Goal: Task Accomplishment & Management: Manage account settings

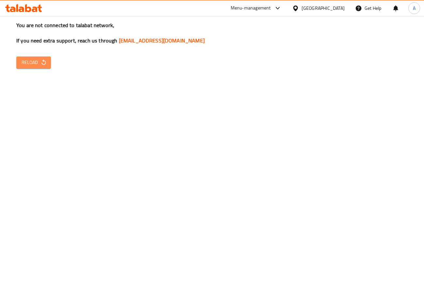
click at [48, 61] on button "Reload" at bounding box center [33, 62] width 35 height 12
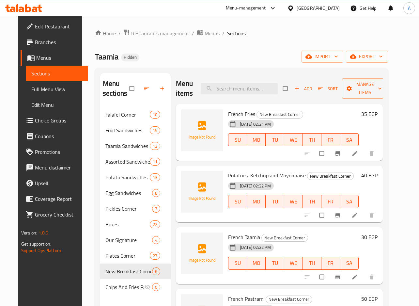
drag, startPoint x: 164, startPoint y: 82, endPoint x: 160, endPoint y: 87, distance: 5.9
click at [163, 84] on div at bounding box center [150, 88] width 41 height 14
click at [160, 87] on icon "button" at bounding box center [162, 88] width 7 height 7
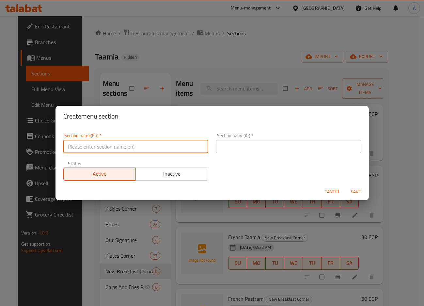
click at [150, 144] on input "text" at bounding box center [135, 146] width 145 height 13
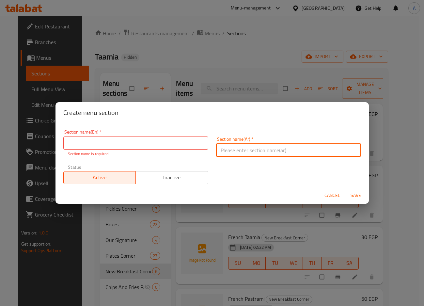
click at [282, 152] on input "text" at bounding box center [288, 150] width 145 height 13
paste input "ركن السور"
click at [352, 151] on input "ركن السور" at bounding box center [288, 150] width 145 height 13
type input "جديد ركن السوري"
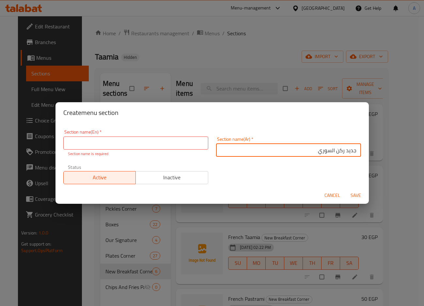
click at [129, 146] on input "text" at bounding box center [135, 142] width 145 height 13
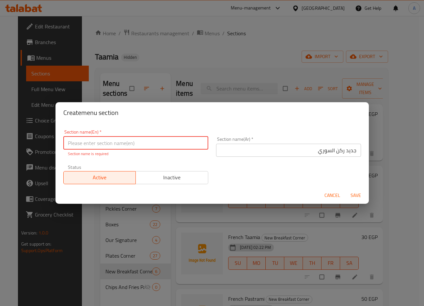
paste input "New Syrian Corner"
type input "New Syrian Corner"
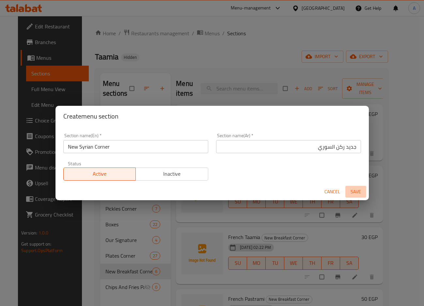
click at [356, 192] on span "Save" at bounding box center [356, 192] width 16 height 8
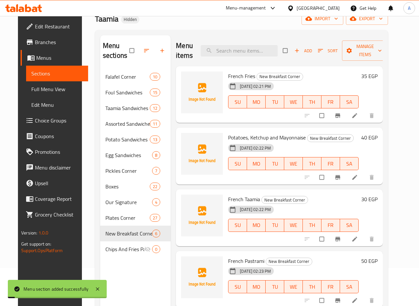
scroll to position [91, 0]
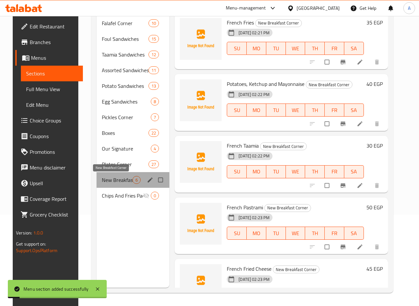
click at [113, 183] on span "New Breakfast Corner" at bounding box center [117, 180] width 31 height 8
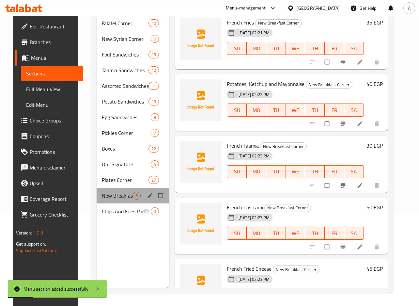
click at [108, 203] on div "New Breakfast Corner 6" at bounding box center [133, 196] width 73 height 16
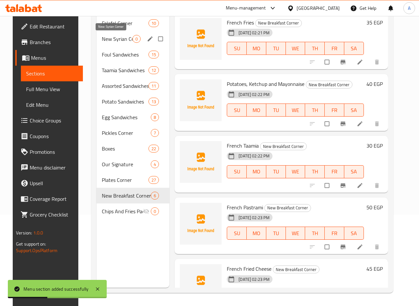
click at [119, 39] on span "New Syrian Corner" at bounding box center [117, 39] width 31 height 8
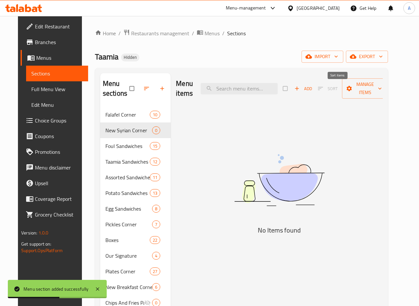
click at [312, 91] on span "Add" at bounding box center [303, 89] width 18 height 8
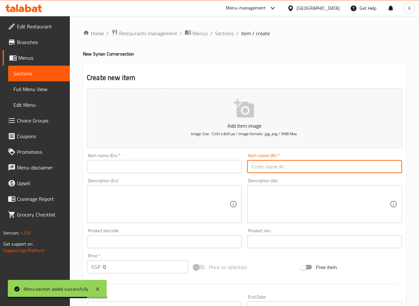
click at [315, 166] on input "text" at bounding box center [324, 166] width 155 height 13
paste input "سندوتش طعمية سوري"
type input "سندوتش طعمية سوري"
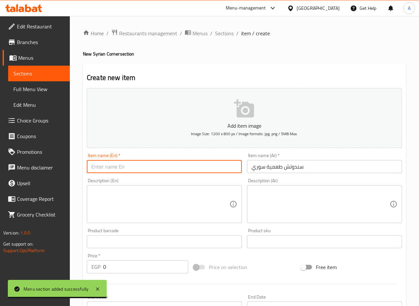
click at [212, 165] on input "text" at bounding box center [164, 166] width 155 height 13
paste input "Syrian falafel sandwich"
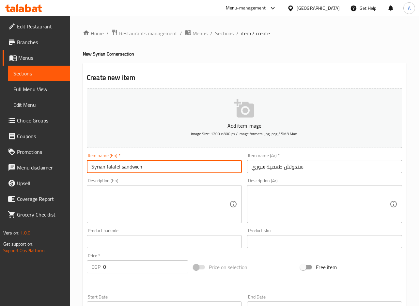
click at [116, 166] on input "Syrian falafel sandwich" at bounding box center [164, 166] width 155 height 13
click at [282, 166] on input "سندوتش طعمية سوري" at bounding box center [324, 166] width 155 height 13
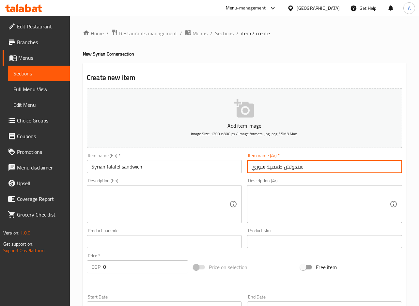
click at [282, 166] on input "سندوتش طعمية سوري" at bounding box center [324, 166] width 155 height 13
click at [108, 167] on input "Syrian falafel sandwich" at bounding box center [164, 166] width 155 height 13
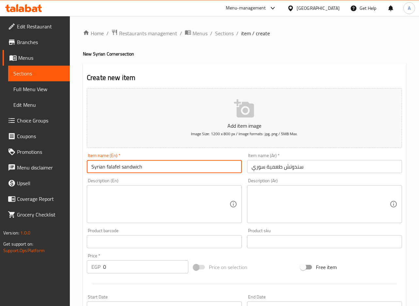
click at [108, 167] on input "Syrian falafel sandwich" at bounding box center [164, 166] width 155 height 13
paste input "Taamia"
type input "Syrian Taamia Sandwich"
click at [119, 277] on div at bounding box center [244, 284] width 321 height 16
click at [122, 269] on input "0" at bounding box center [145, 266] width 85 height 13
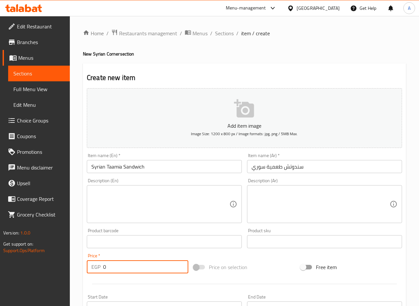
click at [122, 269] on input "0" at bounding box center [145, 266] width 85 height 13
paste input "3"
type input "30"
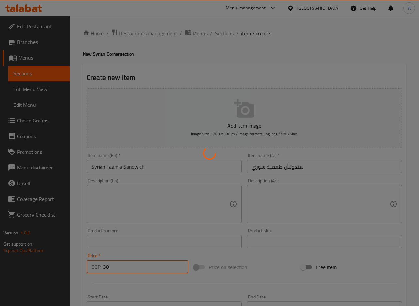
type input "0"
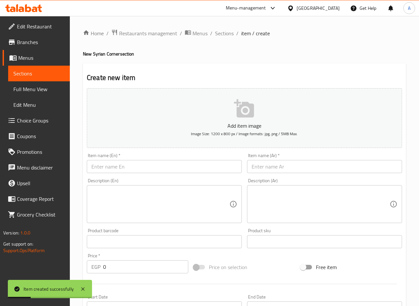
click at [372, 172] on input "text" at bounding box center [324, 166] width 155 height 13
paste input "30"
click at [343, 168] on input "30" at bounding box center [324, 166] width 155 height 13
click at [329, 173] on input "30" at bounding box center [324, 166] width 155 height 13
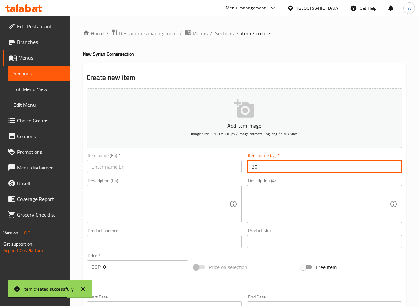
click at [329, 173] on input "30" at bounding box center [324, 166] width 155 height 13
paste input "سندوتش طعمية حمص سوري"
type input "سندوتش طعمية حمص سوري"
click at [176, 171] on input "text" at bounding box center [164, 166] width 155 height 13
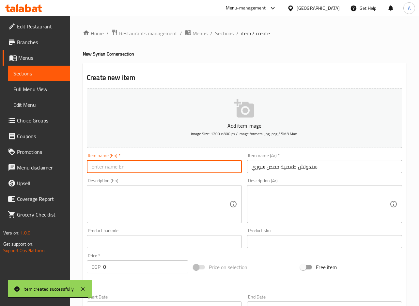
paste input "Syrian hummus taameya sandwich"
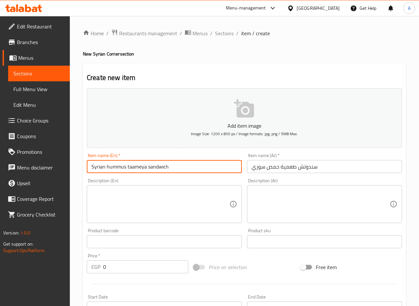
click at [292, 170] on input "سندوتش طعمية حمص سوري" at bounding box center [324, 166] width 155 height 13
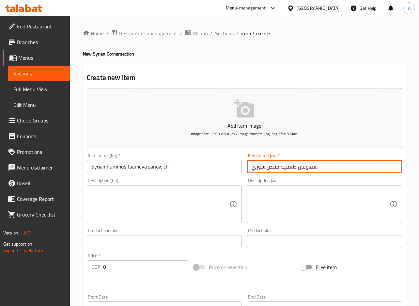
click at [292, 170] on input "سندوتش طعمية حمص سوري" at bounding box center [324, 166] width 155 height 13
click at [119, 168] on input "Syrian hummus taameya sandwich" at bounding box center [164, 166] width 155 height 13
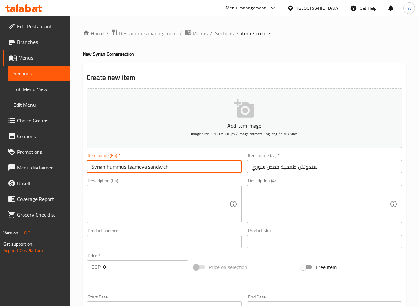
click at [119, 168] on input "Syrian hummus taameya sandwich" at bounding box center [164, 166] width 155 height 13
click at [135, 168] on input "Syrian hummus taameya sandwich" at bounding box center [164, 166] width 155 height 13
paste input "Taamia"
type input "Syrian Hummus Taamia Sandwich"
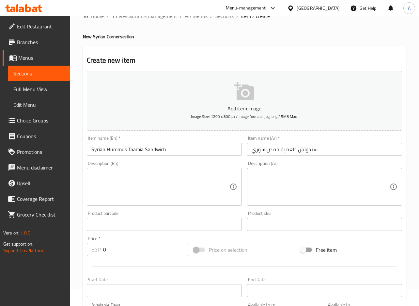
scroll to position [33, 0]
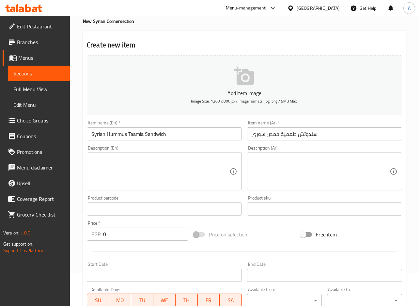
click at [117, 233] on input "0" at bounding box center [145, 234] width 85 height 13
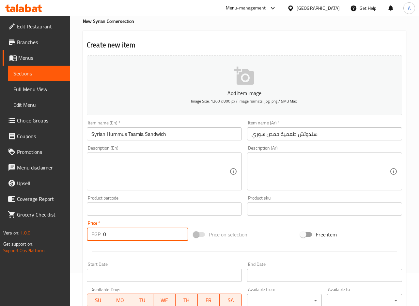
click at [117, 233] on input "0" at bounding box center [145, 234] width 85 height 13
click at [118, 234] on input "0" at bounding box center [145, 234] width 85 height 13
paste input "35"
paste input "number"
type input "35"
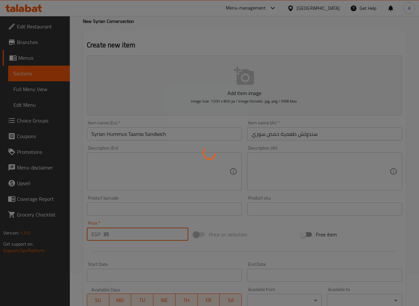
type input "0"
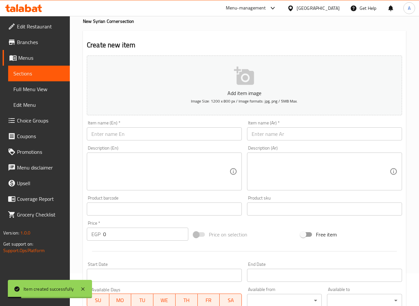
click at [331, 132] on input "text" at bounding box center [324, 133] width 155 height 13
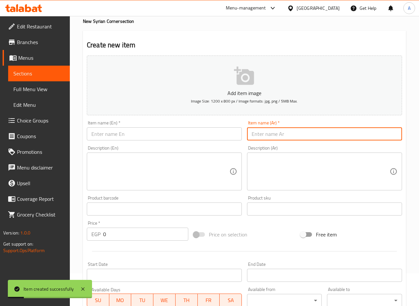
paste input "سندوتش بطاطس سوري"
type input "سندوتش بطاطس سوري"
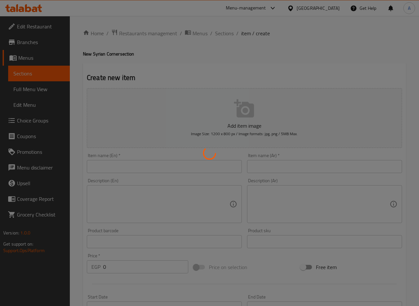
click at [206, 175] on div at bounding box center [209, 153] width 419 height 306
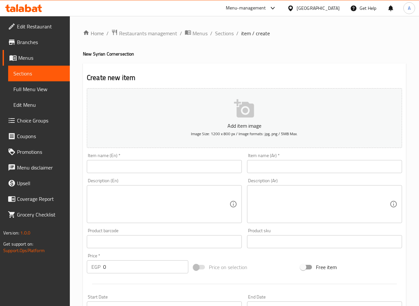
click at [210, 169] on input "text" at bounding box center [164, 166] width 155 height 13
paste input "Syrian potato sandwich"
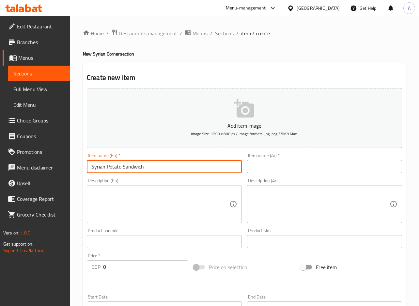
type input "Syrian Potato Sandwich"
click at [296, 166] on input "text" at bounding box center [324, 166] width 155 height 13
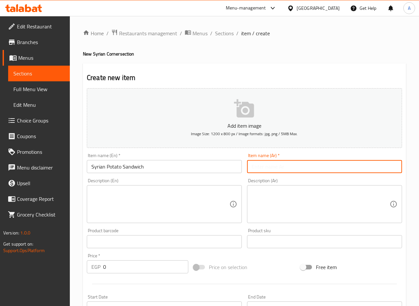
paste input "سندوتش بطاطس سوري"
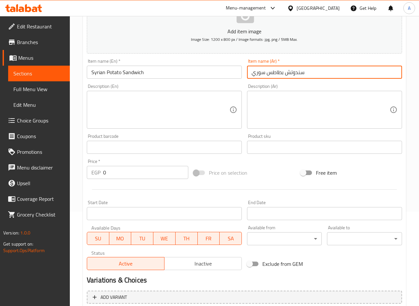
scroll to position [98, 0]
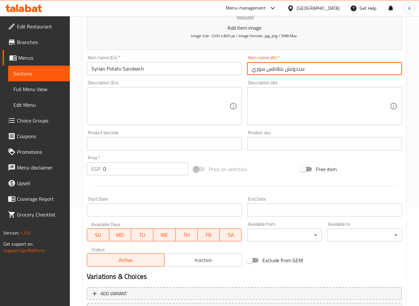
type input "سندوتش بطاطس سوري"
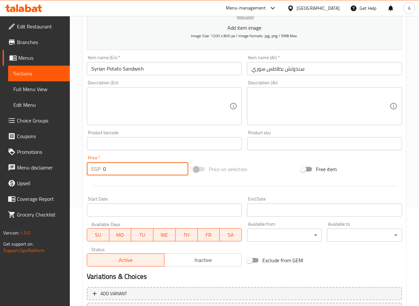
click at [108, 173] on input "0" at bounding box center [145, 168] width 85 height 13
paste input "45"
type input "45"
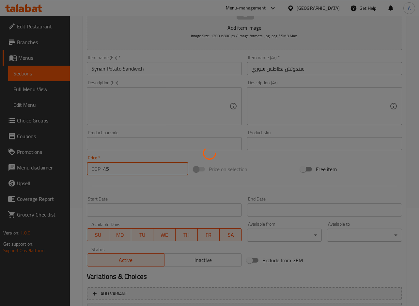
type input "0"
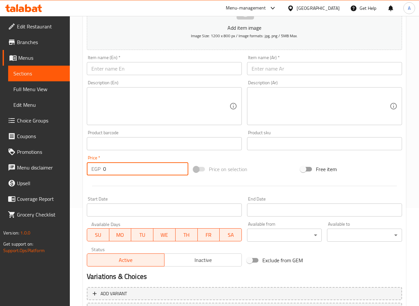
scroll to position [0, 0]
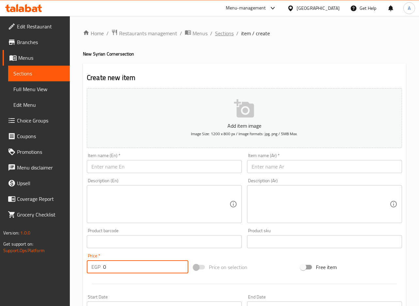
click at [229, 31] on span "Sections" at bounding box center [224, 33] width 19 height 8
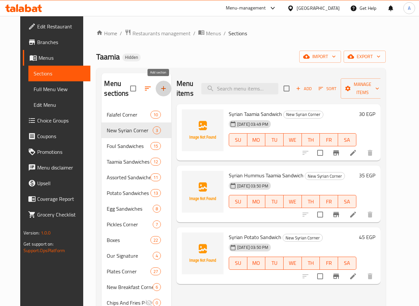
click at [160, 85] on icon "button" at bounding box center [164, 89] width 8 height 8
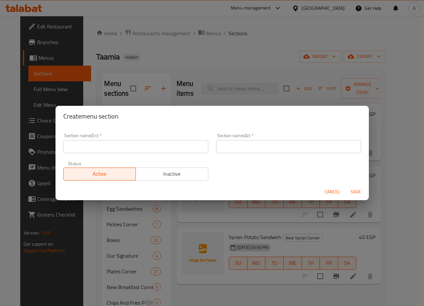
click at [156, 155] on div "Section name(En)   * Section name(En) *" at bounding box center [135, 143] width 153 height 28
click at [171, 147] on input "text" at bounding box center [135, 146] width 145 height 13
paste input "ركن الكريب"
type input "ركن الكريب"
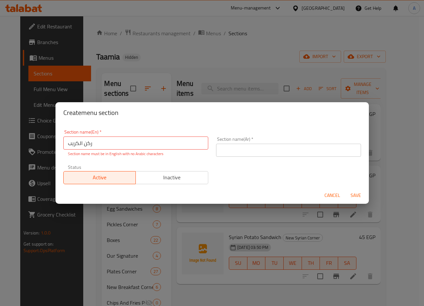
click at [251, 155] on div "Section name(Ar)   * Section name(Ar) *" at bounding box center [288, 147] width 153 height 28
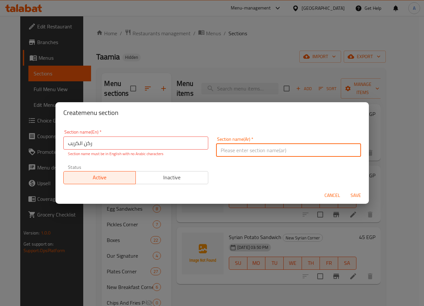
click at [299, 152] on input "text" at bounding box center [288, 150] width 145 height 13
paste input "ركن الكريب"
click at [343, 152] on input "ركن الكريب" at bounding box center [288, 150] width 145 height 13
click at [352, 149] on input "ركن الكريب" at bounding box center [288, 150] width 145 height 13
type input "جدبد ركن الكريب"
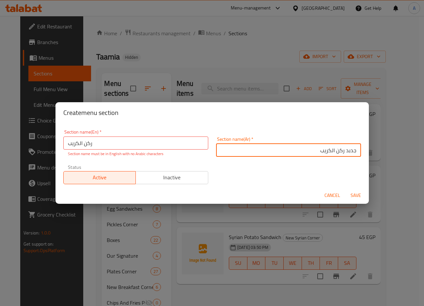
click at [138, 143] on input "ركن الكريب" at bounding box center [135, 142] width 145 height 13
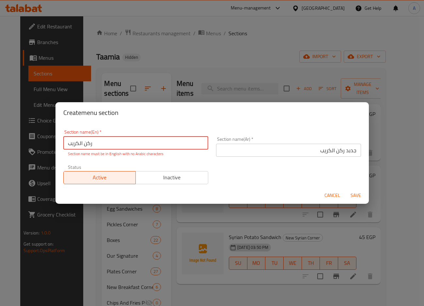
click at [138, 143] on input "ركن الكريب" at bounding box center [135, 142] width 145 height 13
click at [139, 143] on input "ركن الكريب" at bounding box center [135, 142] width 145 height 13
paste input "New crepe corner"
paste input "text"
type input "New Crepe Corner"
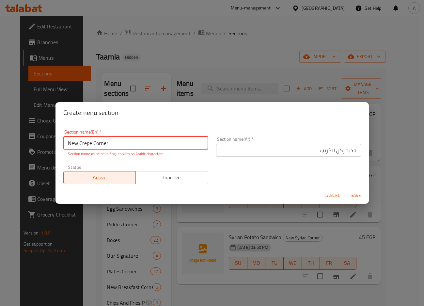
click at [359, 194] on span "Save" at bounding box center [356, 195] width 16 height 8
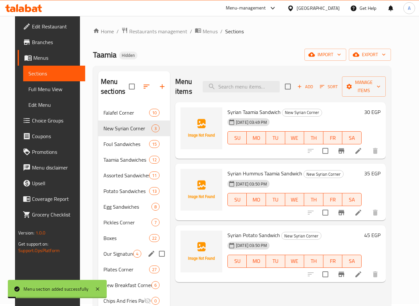
scroll to position [91, 0]
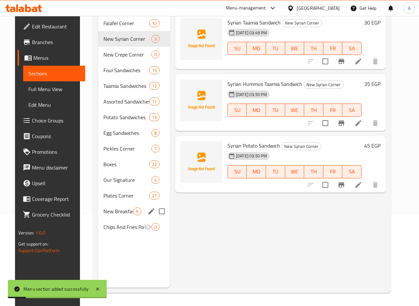
click at [112, 215] on div "New Breakfast Corner 6" at bounding box center [134, 211] width 72 height 16
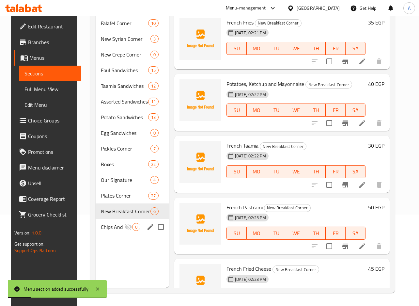
click at [116, 229] on span "Chips And Fries Packets" at bounding box center [113, 227] width 24 height 8
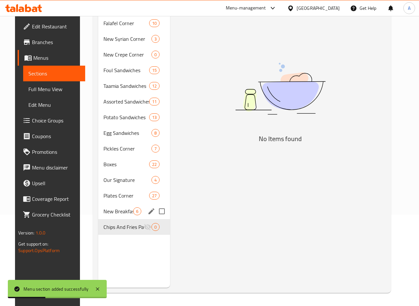
click at [115, 218] on div "New Breakfast Corner 6" at bounding box center [134, 211] width 72 height 16
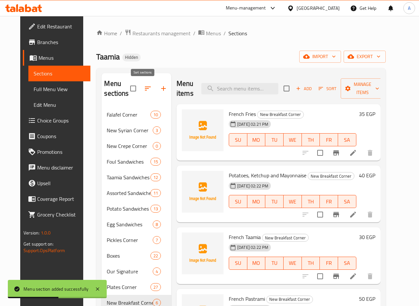
click at [145, 87] on icon "button" at bounding box center [148, 89] width 6 height 4
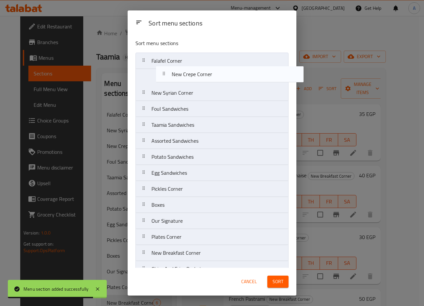
drag, startPoint x: 181, startPoint y: 97, endPoint x: 201, endPoint y: 80, distance: 26.2
click at [201, 80] on nav "Falafel Corner New Syrian Corner New Crepe Corner Foul Sandwiches Taamia Sandwi…" at bounding box center [211, 165] width 153 height 225
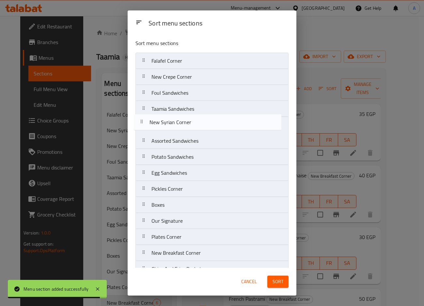
scroll to position [12, 0]
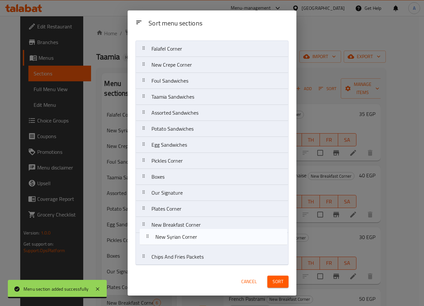
drag, startPoint x: 187, startPoint y: 127, endPoint x: 193, endPoint y: 242, distance: 114.7
click at [193, 242] on nav "Falafel Corner New Crepe Corner New Syrian Corner Foul Sandwiches Taamia Sandwi…" at bounding box center [211, 152] width 153 height 225
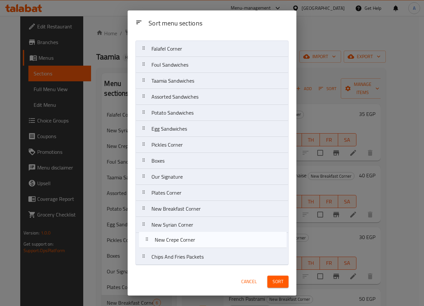
drag, startPoint x: 181, startPoint y: 70, endPoint x: 184, endPoint y: 247, distance: 177.3
click at [184, 247] on nav "Falafel Corner New Crepe Corner Foul Sandwiches Taamia Sandwiches Assorted Sand…" at bounding box center [211, 152] width 153 height 225
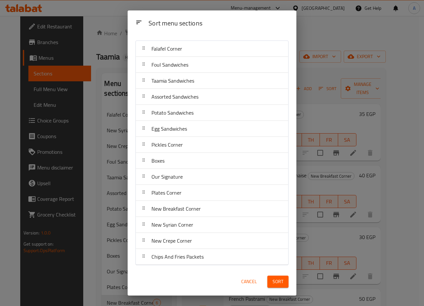
click at [271, 279] on button "Sort" at bounding box center [277, 282] width 21 height 12
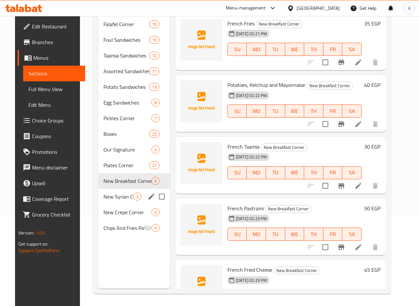
scroll to position [91, 0]
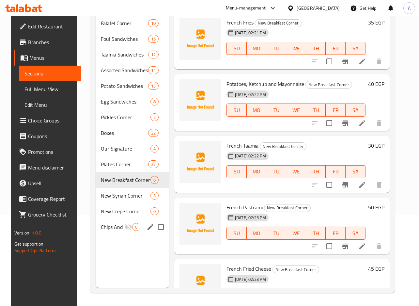
drag, startPoint x: 116, startPoint y: 232, endPoint x: 118, endPoint y: 223, distance: 9.7
click at [116, 232] on div "Chips And Fries Packets 0" at bounding box center [132, 227] width 73 height 16
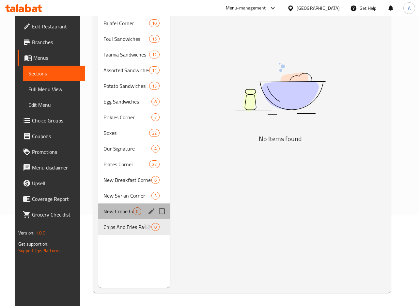
click at [118, 206] on div "New Crepe Corner 0" at bounding box center [134, 211] width 72 height 16
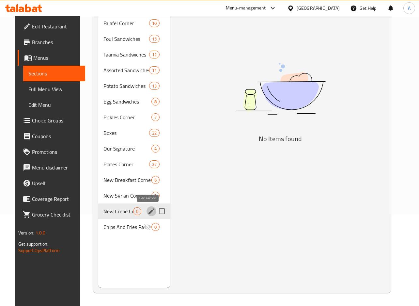
click at [149, 211] on icon "edit" at bounding box center [152, 211] width 6 height 6
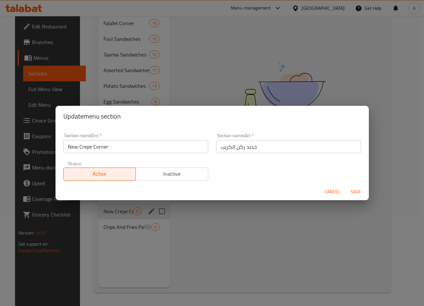
click at [257, 145] on input "جدبد ركن الكريب" at bounding box center [288, 146] width 145 height 13
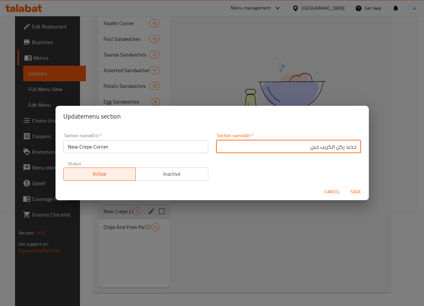
type input "جدبد ركن الكريب جبن"
click at [147, 139] on div "Section name(En)   * New Crepe Corner Section name(En) *" at bounding box center [135, 143] width 145 height 20
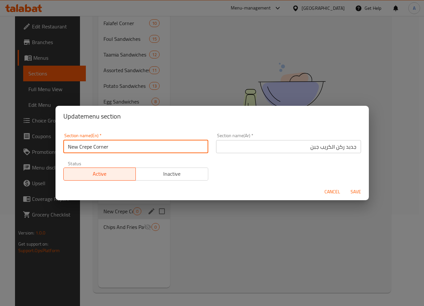
click at [145, 148] on input "New Crepe Corner" at bounding box center [135, 146] width 145 height 13
click at [93, 149] on input "New Crepe Corner" at bounding box center [135, 146] width 145 height 13
click at [78, 148] on input "New Crepe Corner" at bounding box center [135, 146] width 145 height 13
type input "New Cheese Crepe Corner"
click at [345, 186] on button "Save" at bounding box center [355, 192] width 21 height 12
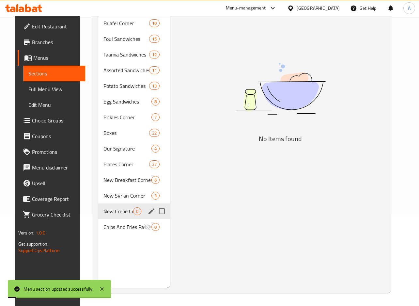
click at [103, 214] on span "New Crepe Corner" at bounding box center [118, 211] width 30 height 8
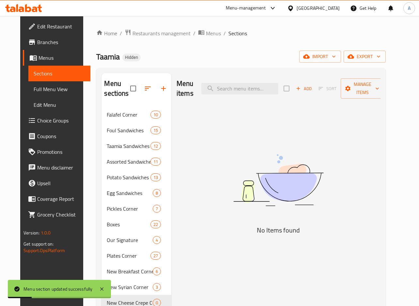
click at [313, 92] on span "Add" at bounding box center [304, 89] width 18 height 8
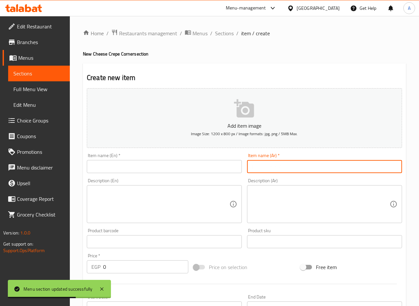
click at [352, 166] on input "text" at bounding box center [324, 166] width 155 height 13
paste input "كريب جبن"
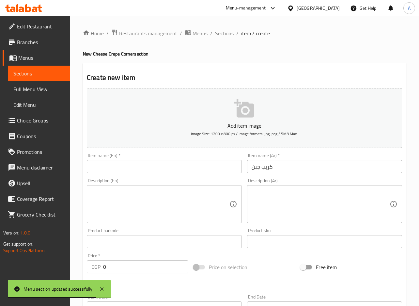
click at [290, 167] on input "كريب جبن" at bounding box center [324, 166] width 155 height 13
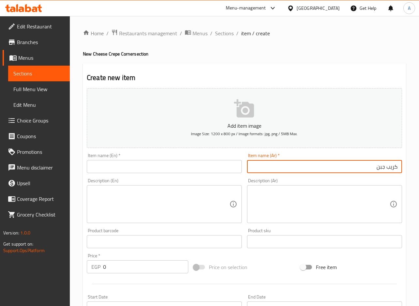
paste input "شيدر"
type input "كريب جبن شيدر"
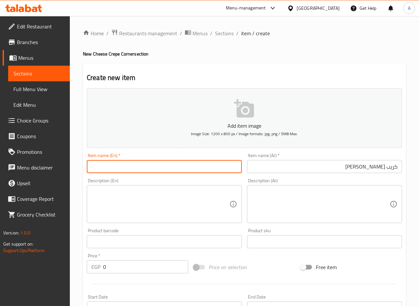
click at [180, 170] on input "text" at bounding box center [164, 166] width 155 height 13
paste input "Cheddar cheese crepe"
type input "Cheddar Cheese Crepe"
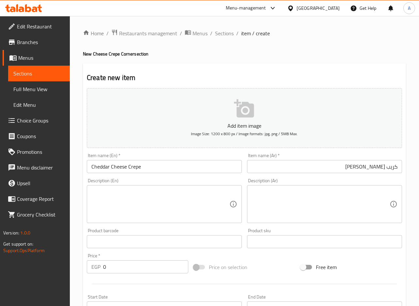
click at [125, 263] on input "0" at bounding box center [145, 266] width 85 height 13
paste input "8"
type input "80"
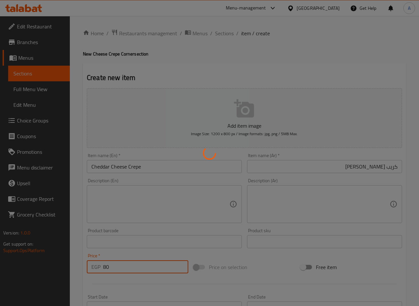
type input "0"
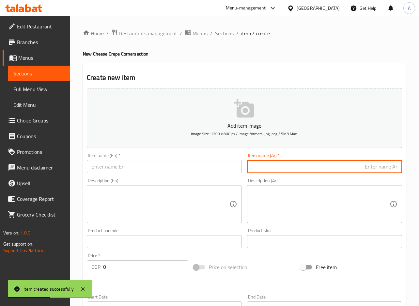
click at [284, 161] on input "text" at bounding box center [324, 166] width 155 height 13
paste input "كريب جبن رومي"
type input "كريب جبن رومي"
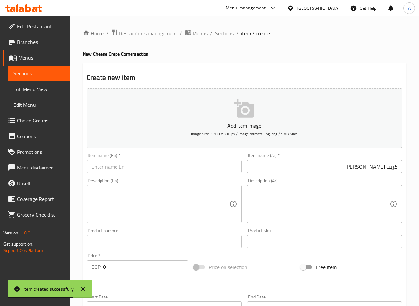
click at [210, 173] on div "Item name (En)   * Item name (En) *" at bounding box center [164, 162] width 160 height 25
click at [212, 169] on input "text" at bounding box center [164, 166] width 155 height 13
paste input "Romano cheese crepe"
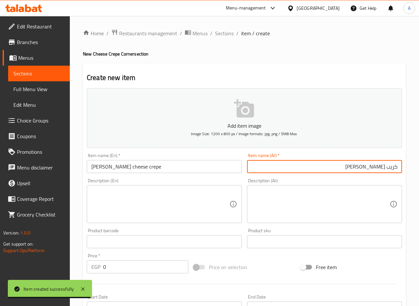
click at [367, 167] on input "كريب جبن رومي" at bounding box center [324, 166] width 155 height 13
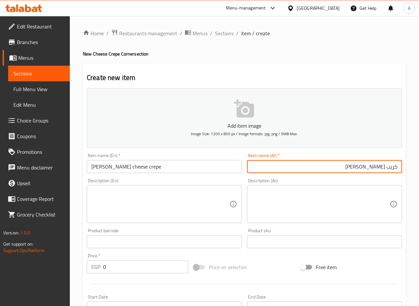
click at [108, 167] on input "Romano cheese crepe" at bounding box center [164, 166] width 155 height 13
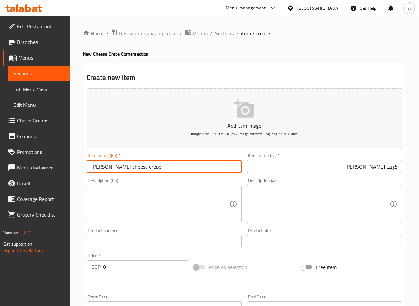
click at [108, 167] on input "Romano cheese crepe" at bounding box center [164, 166] width 155 height 13
drag, startPoint x: 126, startPoint y: 166, endPoint x: 7, endPoint y: 160, distance: 119.0
click at [43, 161] on div "Edit Restaurant Branches Menus Sections Full Menu View Edit Menu Choice Groups …" at bounding box center [209, 238] width 419 height 445
paste input "umi C"
type input "Roumi Cheese Crepe"
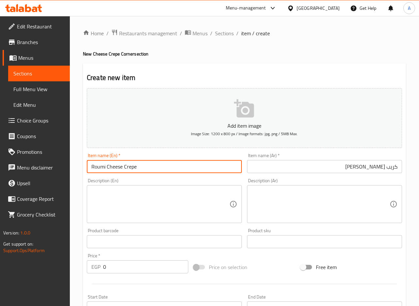
click at [143, 271] on input "0" at bounding box center [145, 266] width 85 height 13
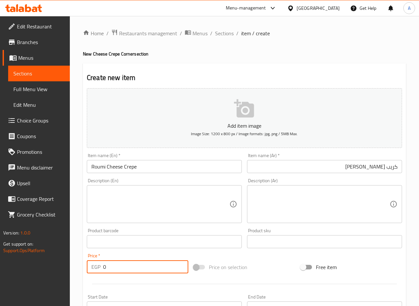
click at [143, 271] on input "0" at bounding box center [145, 266] width 85 height 13
paste input "8"
type input "80"
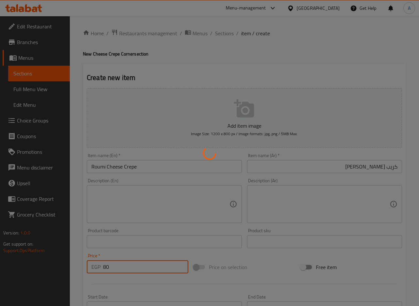
type input "0"
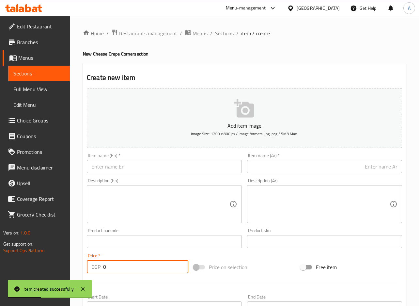
click at [278, 167] on input "text" at bounding box center [324, 166] width 155 height 13
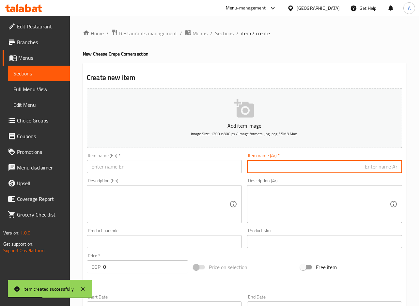
paste input "كريب جبن موتزاريلا"
type input "كريب جبن موتزاريلا"
click at [214, 167] on input "text" at bounding box center [164, 166] width 155 height 13
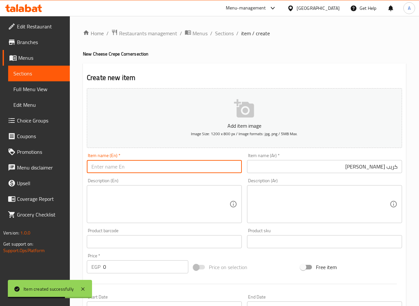
paste input "Mozzarella cheese crepe"
type input "Mozzarella Cheese Crepe"
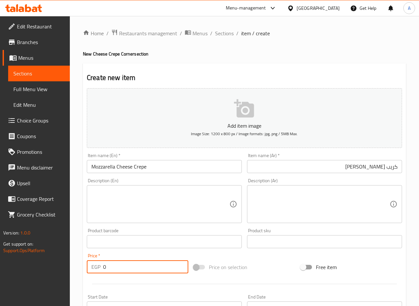
click at [133, 263] on input "0" at bounding box center [145, 266] width 85 height 13
paste input "8"
type input "80"
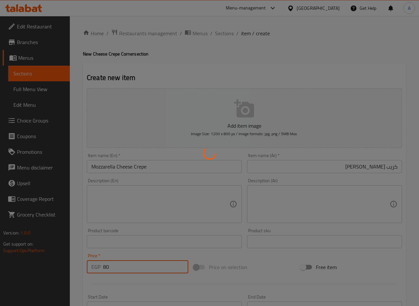
type input "0"
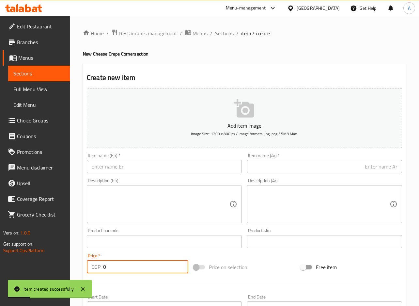
drag, startPoint x: 254, startPoint y: 163, endPoint x: 254, endPoint y: 148, distance: 15.3
click at [254, 163] on input "text" at bounding box center [324, 166] width 155 height 13
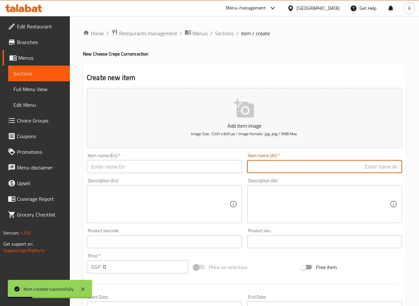
paste input "كريب جبن كيري"
type input "كريب جبن كيري"
click at [175, 158] on div "Item name (En)   * Item name (En) *" at bounding box center [164, 163] width 155 height 20
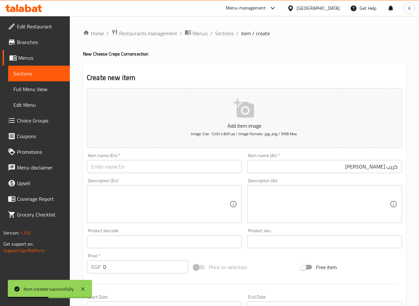
click at [177, 163] on input "text" at bounding box center [164, 166] width 155 height 13
paste input "Kiri cheese crepe"
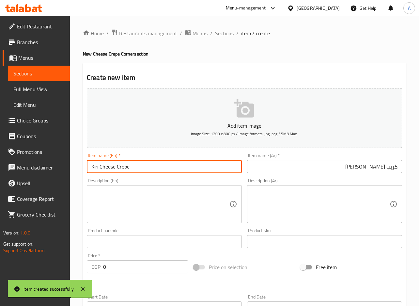
type input "Kiri Cheese Crepe"
click at [116, 266] on input "0" at bounding box center [145, 266] width 85 height 13
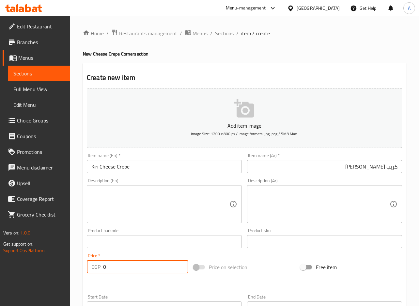
click at [116, 266] on input "0" at bounding box center [145, 266] width 85 height 13
paste input "95"
type input "95"
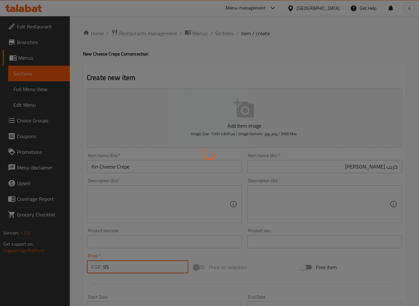
type input "0"
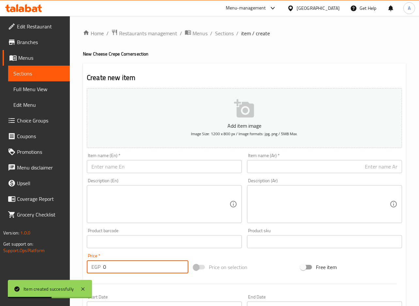
click at [296, 173] on div "Item name (Ar)   * Item name (Ar) *" at bounding box center [325, 162] width 160 height 25
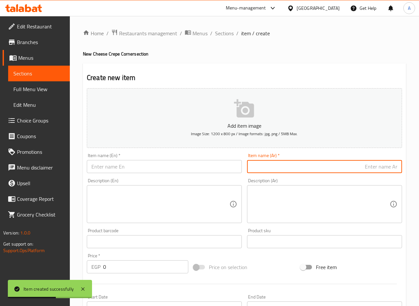
click at [296, 170] on input "text" at bounding box center [324, 166] width 155 height 13
paste input "كريب ميكس جبن"
type input "كريب ميكس جبن"
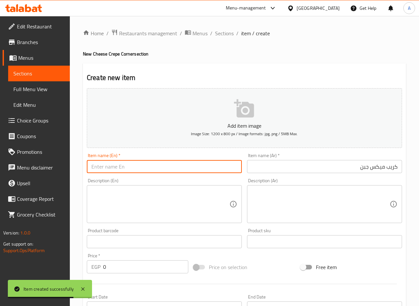
click at [179, 165] on input "text" at bounding box center [164, 166] width 155 height 13
paste input "Cheese mix crepe"
click at [114, 167] on input "Cheese mix crepe" at bounding box center [164, 166] width 155 height 13
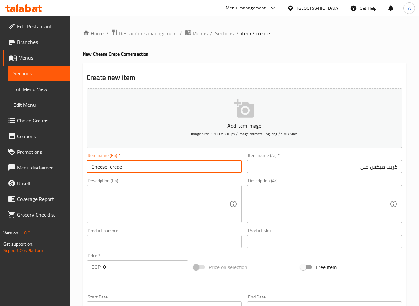
click at [91, 166] on input "Cheese crepe" at bounding box center [164, 166] width 155 height 13
paste input "mix"
click at [119, 168] on input "mix Cheese crepe" at bounding box center [164, 166] width 155 height 13
type input "Mix Cheese Crepe"
click at [110, 255] on div "Price   * EGP 0 Price *" at bounding box center [138, 263] width 102 height 20
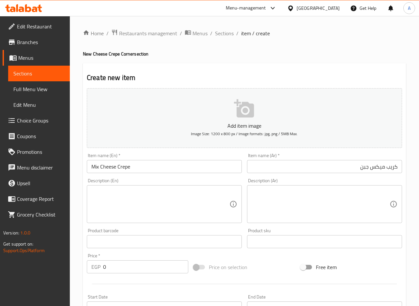
click at [115, 266] on input "0" at bounding box center [145, 266] width 85 height 13
paste input "105"
type input "105"
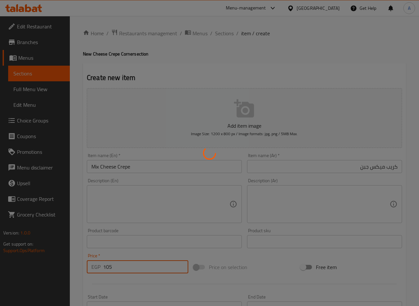
type input "0"
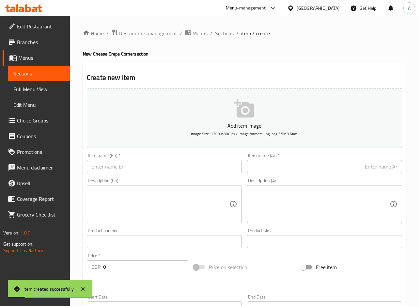
click at [378, 169] on input "text" at bounding box center [324, 166] width 155 height 13
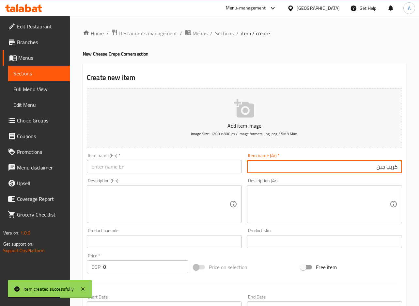
paste input "بطاطس"
type input "كريب جبن بطاطس"
click at [197, 171] on input "text" at bounding box center [164, 166] width 155 height 13
paste input "Potato cheese crepe"
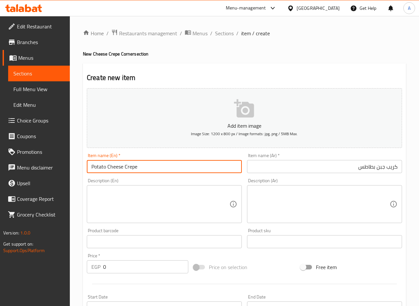
type input "Potato Cheese Crepe"
click at [107, 269] on input "0" at bounding box center [145, 266] width 85 height 13
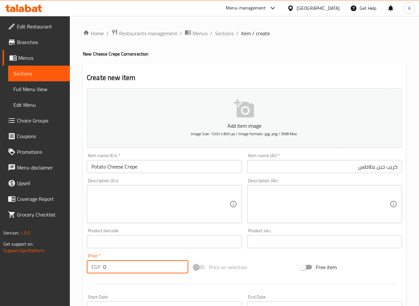
paste input "5"
type input "55"
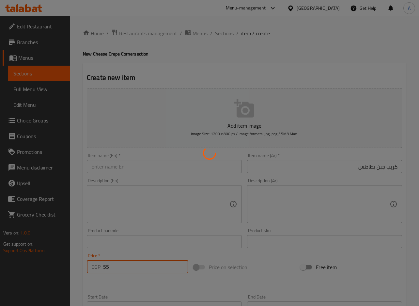
type input "0"
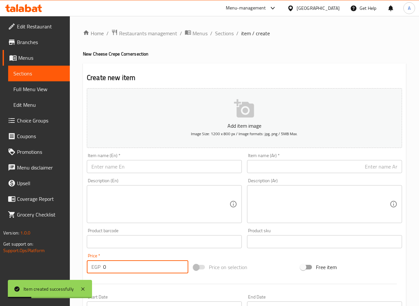
click at [273, 160] on input "text" at bounding box center [324, 166] width 155 height 13
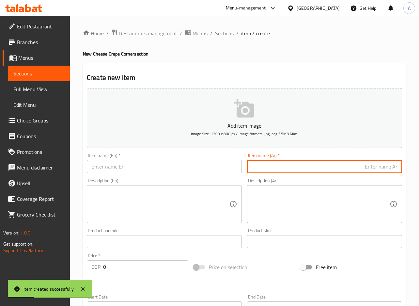
paste input "كريب جبن مشروم"
type input "كريب جبن مشروم"
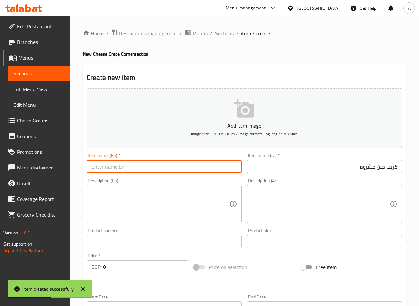
click at [203, 160] on input "text" at bounding box center [164, 166] width 155 height 13
paste input "Cheese and mushroom crepe"
type input "Cheese and mushroom crepe"
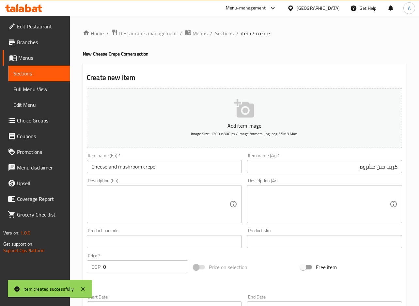
click at [150, 267] on input "0" at bounding box center [145, 266] width 85 height 13
paste input "8"
type input "80"
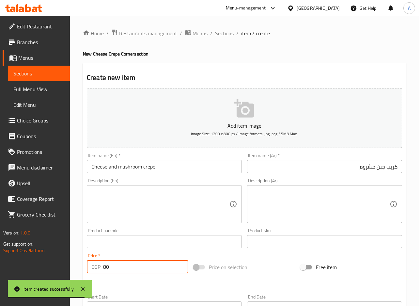
click at [166, 169] on input "Cheese and mushroom crepe" at bounding box center [164, 166] width 155 height 13
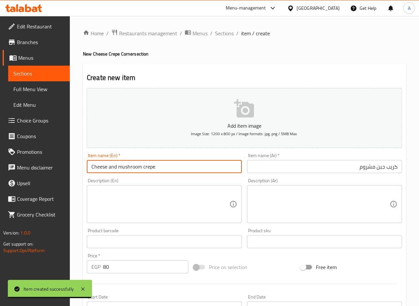
type input "Cheese and Mushroom Crepe"
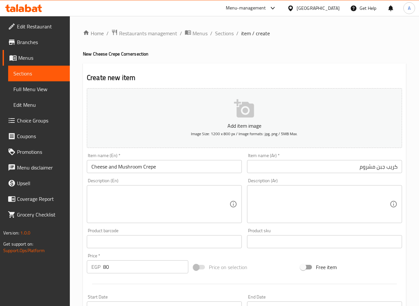
drag, startPoint x: 177, startPoint y: 174, endPoint x: 397, endPoint y: 183, distance: 219.9
click at [178, 174] on div "Item name (En)   * Cheese and Mushroom Crepe Item name (En) *" at bounding box center [164, 162] width 160 height 25
click at [205, 161] on input "Cheese and Mushroom Crepe" at bounding box center [164, 166] width 155 height 13
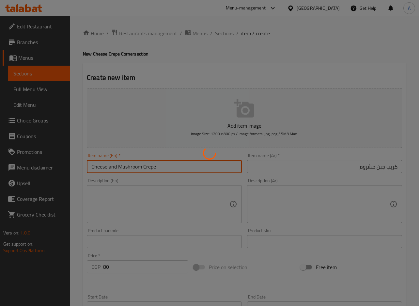
type input "0"
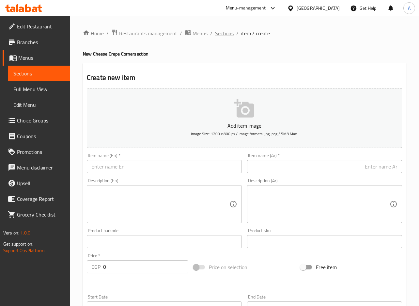
click at [229, 35] on span "Sections" at bounding box center [224, 33] width 19 height 8
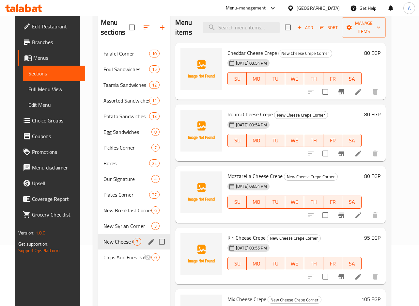
scroll to position [91, 0]
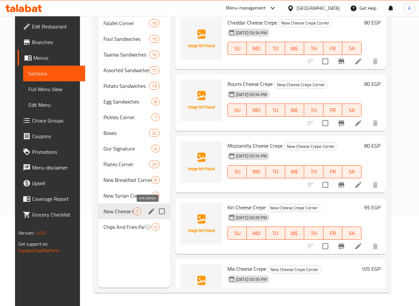
click at [149, 211] on icon "edit" at bounding box center [152, 211] width 6 height 6
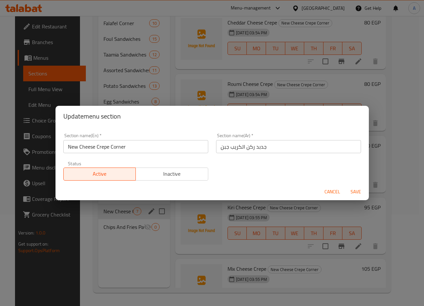
click at [127, 147] on input "New Cheese Crepe Corner" at bounding box center [135, 146] width 145 height 13
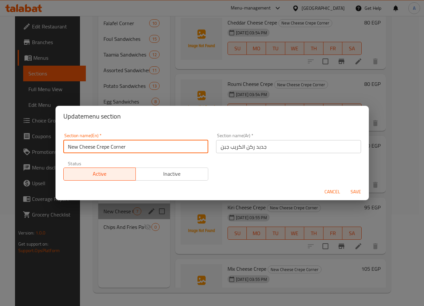
click at [127, 147] on input "New Cheese Crepe Corner" at bounding box center [135, 146] width 145 height 13
click at [162, 46] on div "Update menu section Section name(En)   * New Cheese Crepe Corner Section name(E…" at bounding box center [212, 153] width 424 height 306
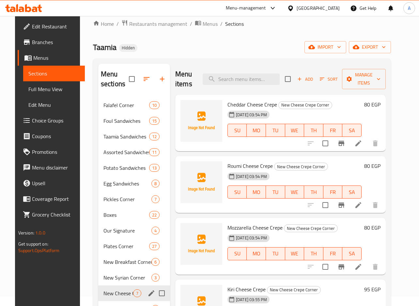
scroll to position [0, 0]
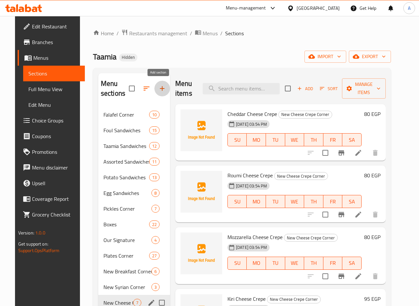
click at [162, 91] on icon "button" at bounding box center [162, 89] width 8 height 8
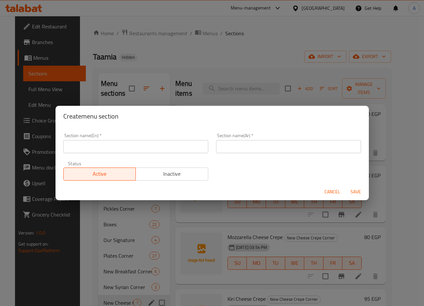
click at [146, 151] on input "text" at bounding box center [135, 146] width 145 height 13
paste input "New Cheese Crepe Corner"
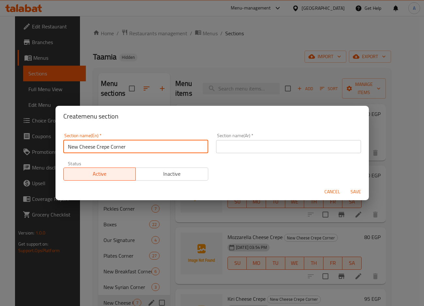
click at [89, 148] on input "New Cheese Crepe Corner" at bounding box center [135, 146] width 145 height 13
click at [91, 149] on input "New Cheese Crepe Corner" at bounding box center [135, 146] width 145 height 13
type input "New Meat Crepe Corner"
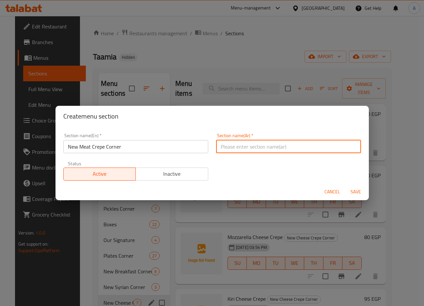
click at [260, 148] on input "text" at bounding box center [288, 146] width 145 height 13
paste input "ركن الكريب"
type input "جديد ركن الكريب لحمه"
click at [345, 186] on button "Save" at bounding box center [355, 192] width 21 height 12
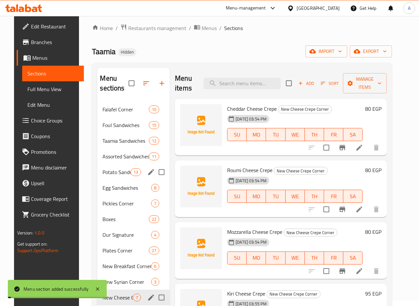
scroll to position [91, 0]
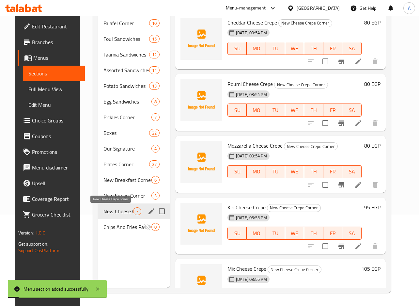
drag, startPoint x: 116, startPoint y: 210, endPoint x: 138, endPoint y: 202, distance: 24.1
click at [115, 210] on span "New Cheese Crepe Corner" at bounding box center [118, 211] width 30 height 8
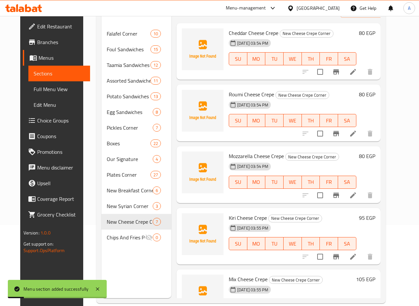
scroll to position [0, 0]
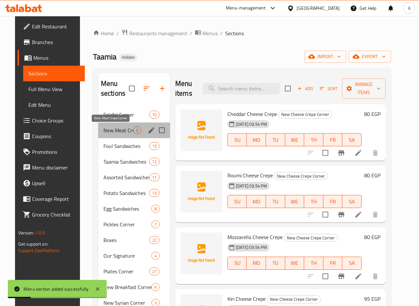
click at [103, 128] on span "New Meat Crepe Corner" at bounding box center [118, 130] width 30 height 8
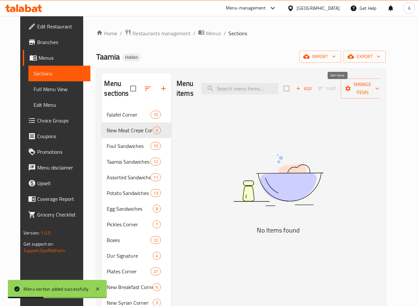
click at [301, 88] on icon "button" at bounding box center [298, 89] width 6 height 6
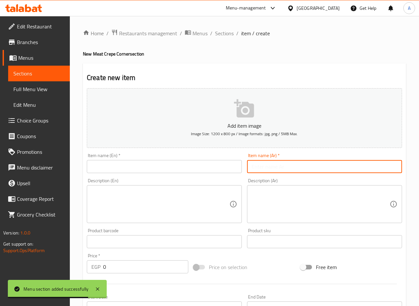
click at [386, 165] on input "text" at bounding box center [324, 166] width 155 height 13
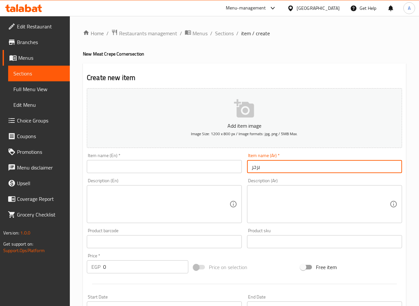
type input "برجر"
click at [202, 167] on input "text" at bounding box center [164, 166] width 155 height 13
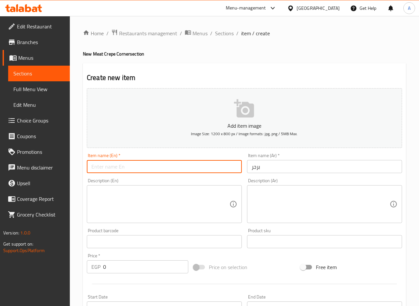
paste input "Burger"
type input "Burger"
click at [119, 263] on input "0" at bounding box center [145, 266] width 85 height 13
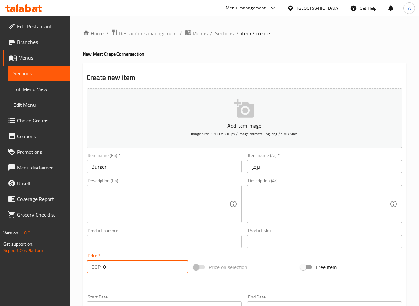
click at [119, 263] on input "0" at bounding box center [145, 266] width 85 height 13
paste input "85"
type input "85"
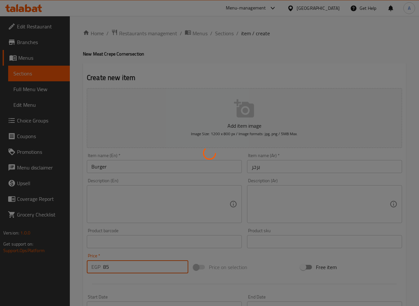
type input "0"
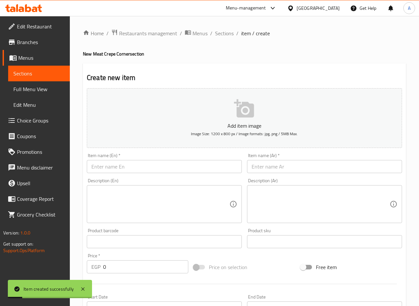
click at [348, 167] on input "text" at bounding box center [324, 166] width 155 height 13
paste input "كفتة مشوي"
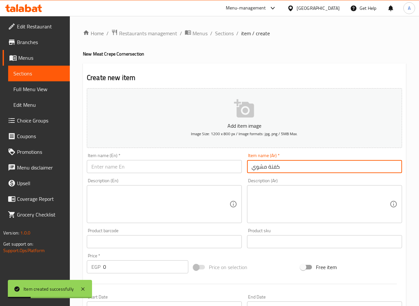
type input "كفتة مشوي"
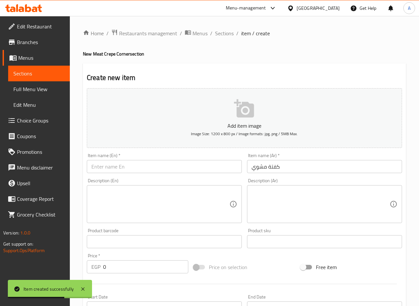
click at [124, 264] on input "0" at bounding box center [145, 266] width 85 height 13
paste input "85"
type input "85"
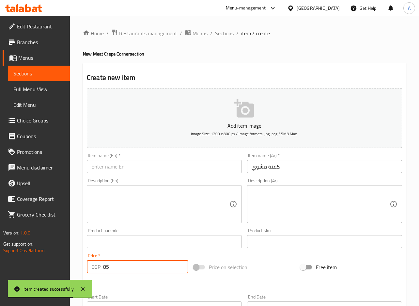
click at [299, 162] on input "كفتة مشوي" at bounding box center [324, 166] width 155 height 13
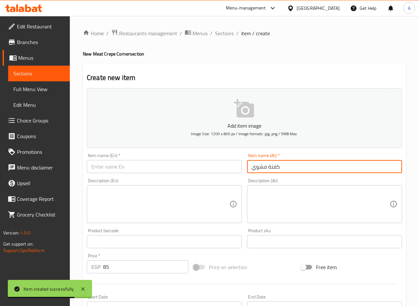
click at [299, 162] on input "كفتة مشوي" at bounding box center [324, 166] width 155 height 13
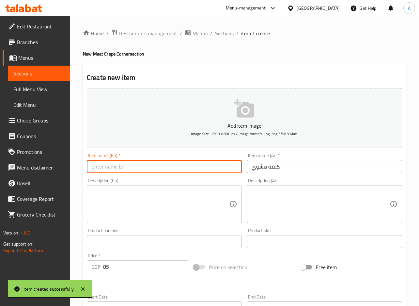
click at [180, 164] on input "text" at bounding box center [164, 166] width 155 height 13
paste input "Grilled kofta"
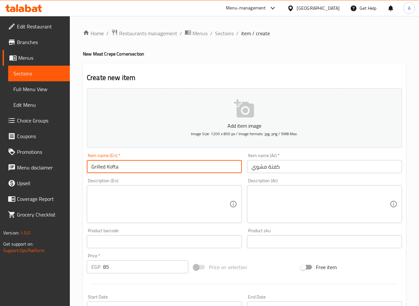
type input "Grilled Kofta"
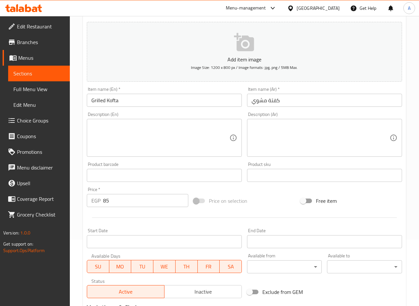
scroll to position [131, 0]
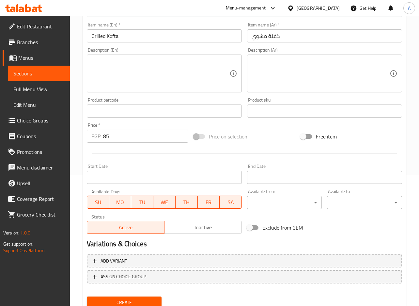
drag, startPoint x: 129, startPoint y: 298, endPoint x: 138, endPoint y: 292, distance: 10.5
click at [129, 298] on button "Create" at bounding box center [124, 302] width 75 height 12
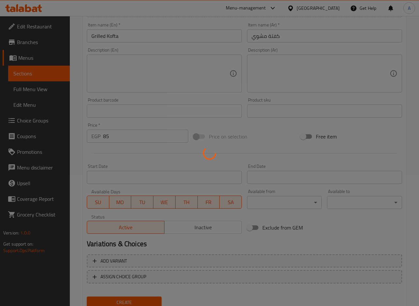
type input "0"
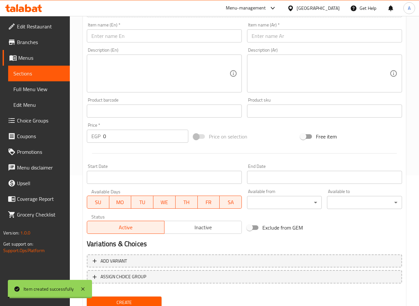
click at [324, 52] on div "Home / Restaurants management / Menus / Sections / item / create New Meat Crepe…" at bounding box center [244, 107] width 323 height 419
click at [322, 40] on input "text" at bounding box center [324, 35] width 155 height 13
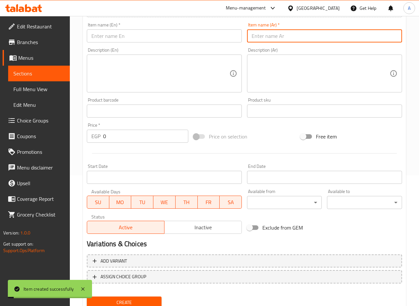
paste input "هوت دوج"
type input "هوت دوج"
click at [210, 40] on input "text" at bounding box center [164, 35] width 155 height 13
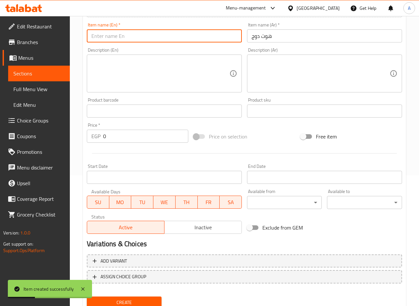
paste input "hot dog"
type input "Hot Dog"
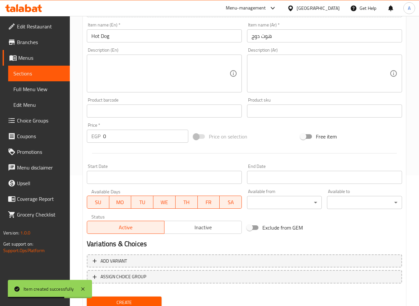
click at [127, 140] on input "0" at bounding box center [145, 136] width 85 height 13
paste input "85"
click at [127, 140] on input "0" at bounding box center [145, 136] width 85 height 13
type input "85"
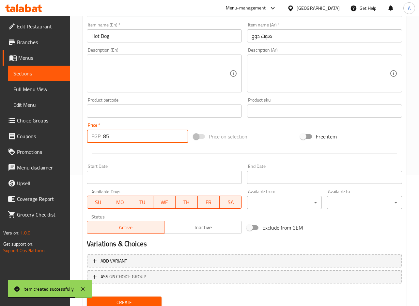
click at [87, 296] on button "Create" at bounding box center [124, 302] width 75 height 12
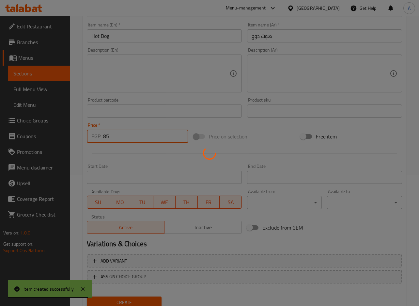
type input "0"
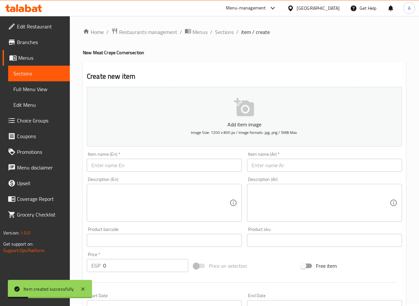
scroll to position [0, 0]
click at [310, 157] on div "Item name (Ar)   * Item name (Ar) *" at bounding box center [324, 163] width 155 height 20
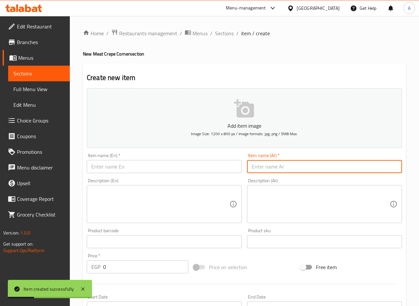
click at [310, 162] on input "text" at bounding box center [324, 166] width 155 height 13
paste input "شاورما لحمة"
type input "شاورما لحمة"
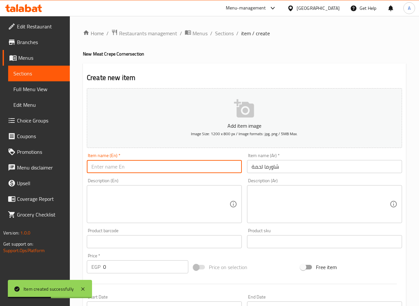
click at [197, 172] on input "text" at bounding box center [164, 166] width 155 height 13
paste input "Meat shawarma"
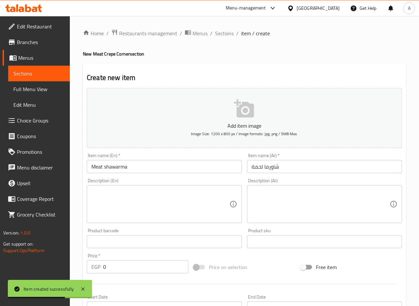
click at [146, 163] on input "Meat shawarma" at bounding box center [164, 166] width 155 height 13
type input "Meat Shawarma"
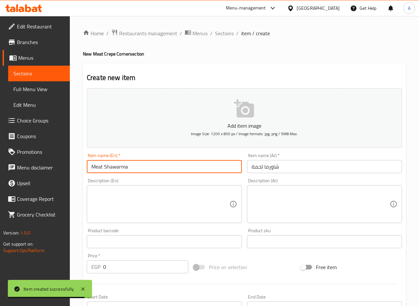
click at [157, 168] on input "Meat Shawarma" at bounding box center [164, 166] width 155 height 13
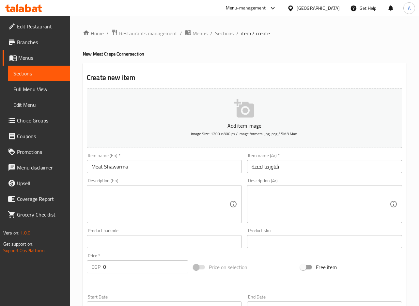
click at [116, 222] on div "Description (En)" at bounding box center [164, 204] width 155 height 38
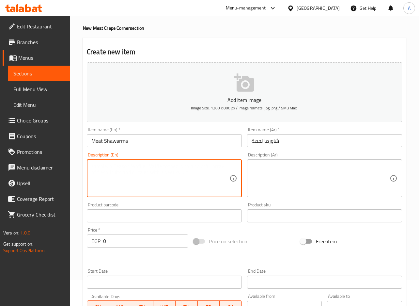
scroll to position [65, 0]
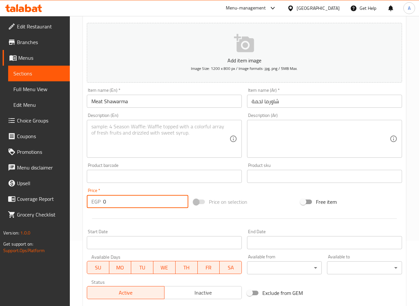
click at [115, 201] on input "0" at bounding box center [145, 201] width 85 height 13
paste input "95"
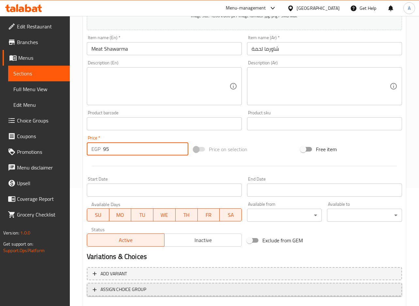
scroll to position [155, 0]
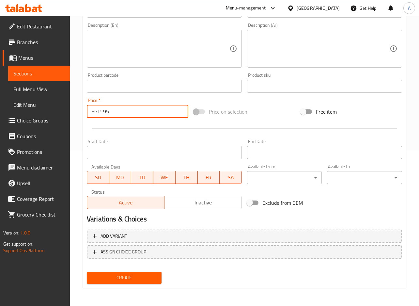
type input "95"
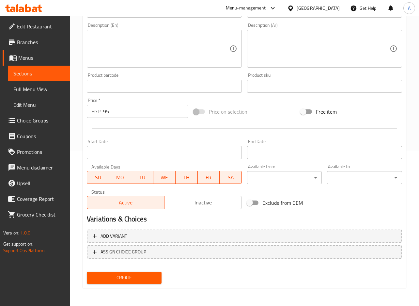
click at [171, 266] on nav at bounding box center [244, 263] width 315 height 5
click at [157, 272] on button "Create" at bounding box center [124, 278] width 75 height 12
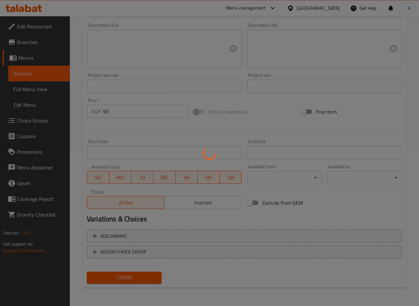
type input "0"
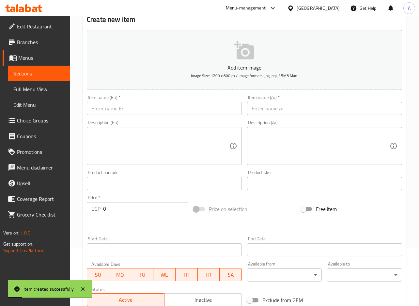
scroll to position [57, 0]
click at [352, 92] on div "Add item image Image Size: 1200 x 800 px / Image formats: jpg, png / 5MB Max." at bounding box center [244, 60] width 321 height 65
drag, startPoint x: 352, startPoint y: 104, endPoint x: 352, endPoint y: 108, distance: 4.6
click at [352, 104] on input "text" at bounding box center [324, 109] width 155 height 13
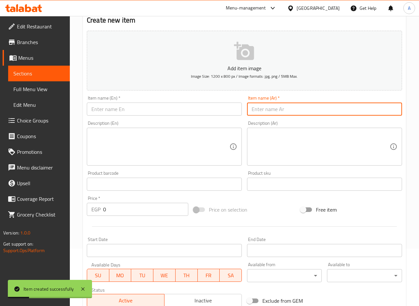
paste input "فاهيتا لحمة"
type input "فاهيتا لحمة"
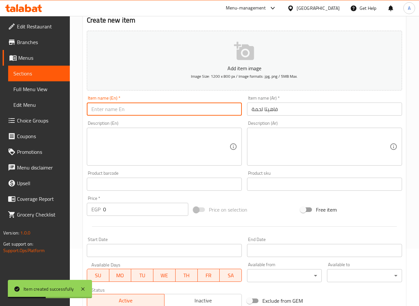
click at [187, 113] on input "text" at bounding box center [164, 109] width 155 height 13
paste input "Beef fajita"
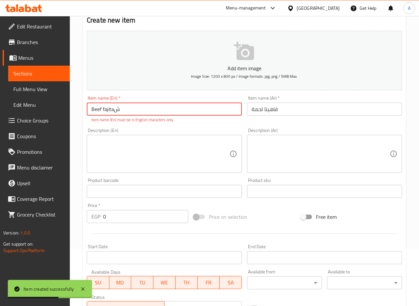
click at [187, 109] on input "Beef fajitaش" at bounding box center [164, 109] width 155 height 13
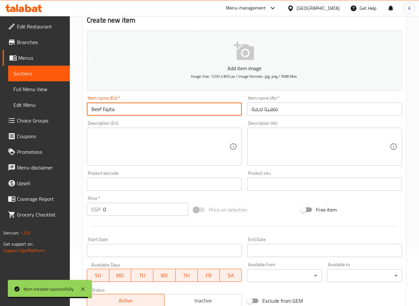
type input "Beef Fajita"
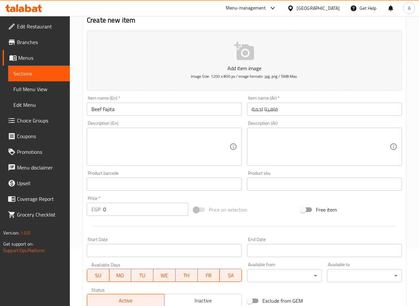
click at [131, 213] on input "0" at bounding box center [145, 209] width 85 height 13
paste input "105"
type input "105"
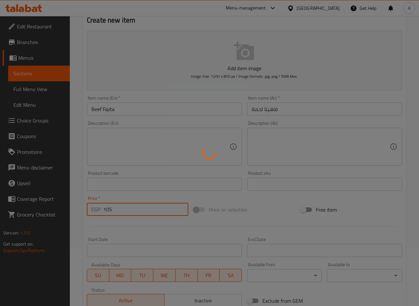
type input "0"
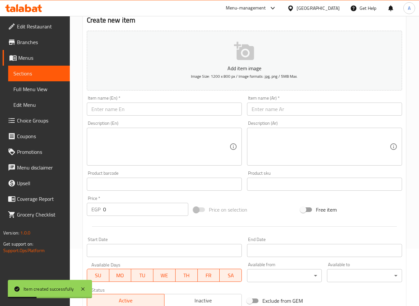
click at [370, 117] on div "Item name (Ar)   * Item name (Ar) *" at bounding box center [325, 105] width 160 height 25
paste input "سجق اسكندران"
click at [373, 112] on input "سجق اسكندران" at bounding box center [324, 109] width 155 height 13
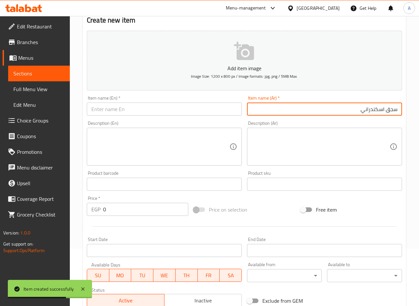
type input "سجق اسكندراني"
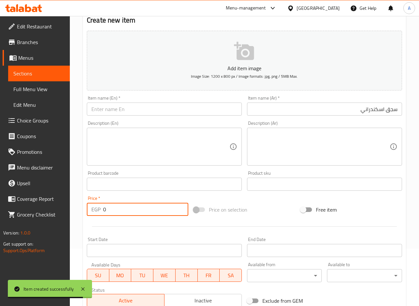
click at [133, 210] on input "0" at bounding box center [145, 209] width 85 height 13
paste input "8"
type input "80"
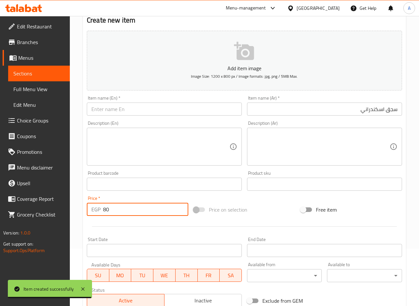
click at [380, 113] on input "سجق اسكندراني" at bounding box center [324, 109] width 155 height 13
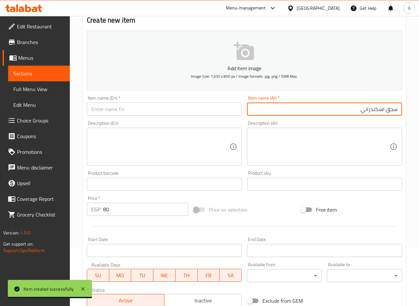
click at [380, 113] on input "سجق اسكندراني" at bounding box center [324, 109] width 155 height 13
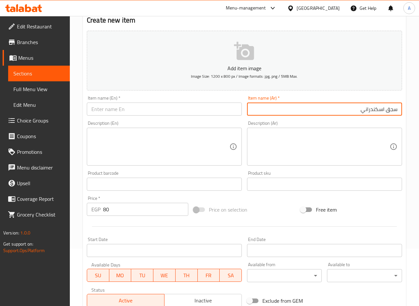
click at [380, 113] on input "سجق اسكندراني" at bounding box center [324, 109] width 155 height 13
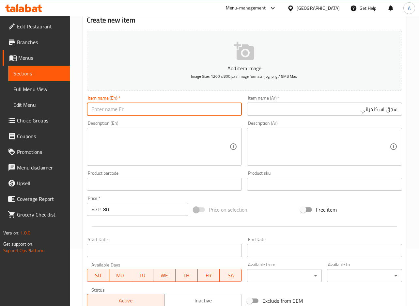
click at [189, 110] on input "text" at bounding box center [164, 109] width 155 height 13
paste input "Alexandrian sausage"
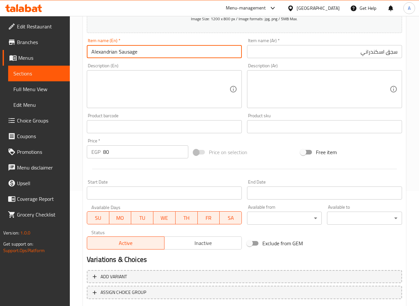
scroll to position [155, 0]
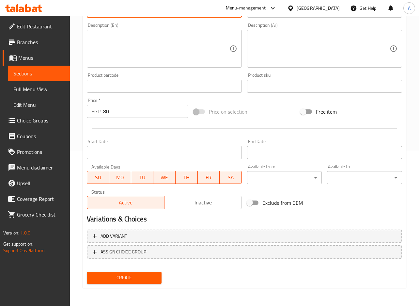
type input "Alexandrian Sausage"
click at [133, 276] on span "Create" at bounding box center [124, 278] width 64 height 8
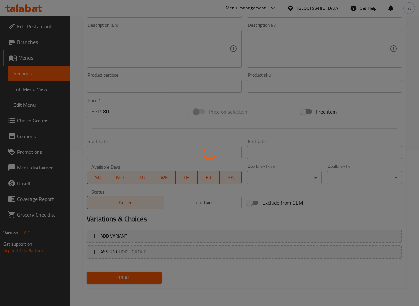
type input "0"
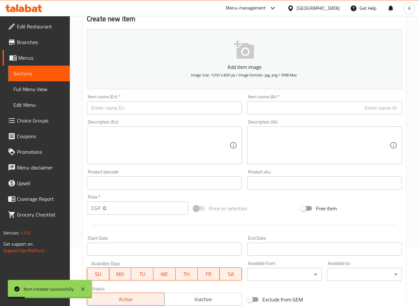
scroll to position [57, 0]
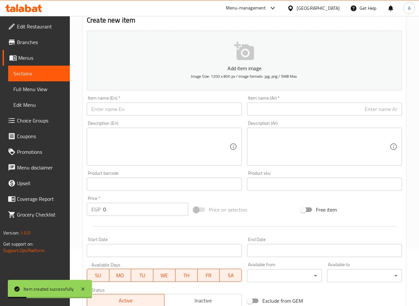
click at [323, 113] on input "text" at bounding box center [324, 109] width 155 height 13
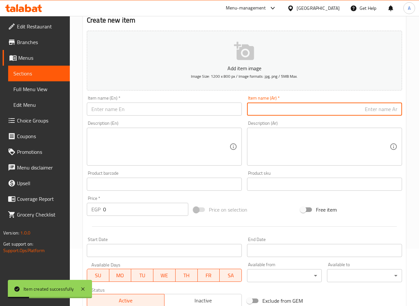
paste input "بسطرمة"
type input "بسطرمة"
click at [214, 119] on div "Description (En) Description (En)" at bounding box center [164, 143] width 160 height 50
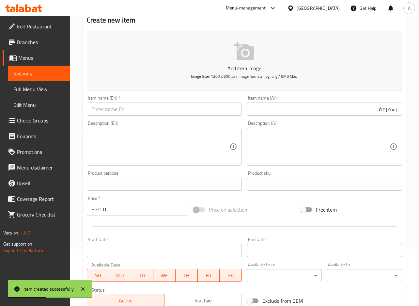
click at [215, 113] on input "text" at bounding box center [164, 109] width 155 height 13
paste input "Pastrami"
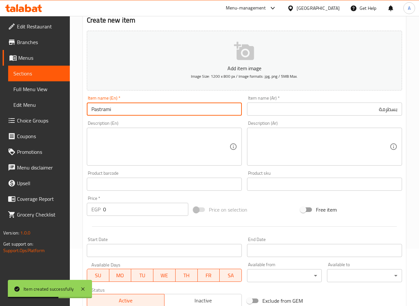
type input "Pastrami"
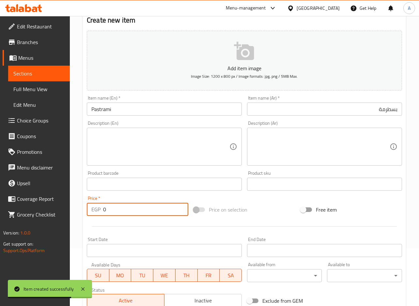
click at [127, 212] on input "0" at bounding box center [145, 209] width 85 height 13
click at [127, 209] on input "0" at bounding box center [145, 209] width 85 height 13
paste input "105"
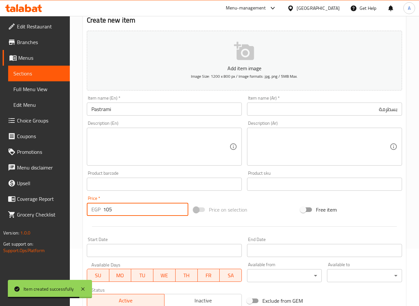
type input "105"
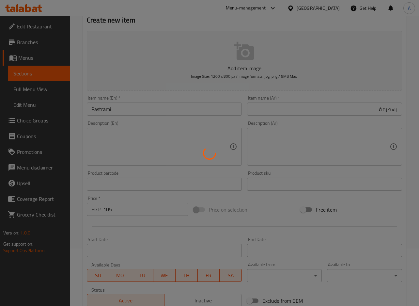
type input "0"
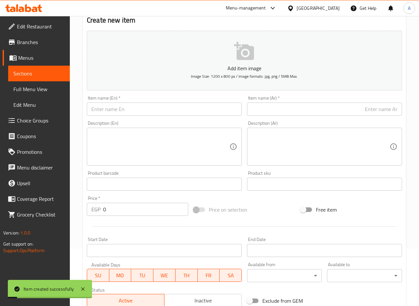
click at [308, 113] on input "text" at bounding box center [324, 109] width 155 height 13
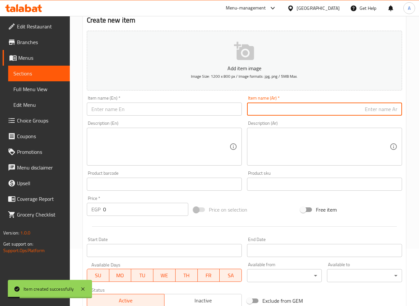
paste input "سلامي"
type input "سلامي"
click at [169, 119] on div "Description (En) Description (En)" at bounding box center [164, 143] width 160 height 50
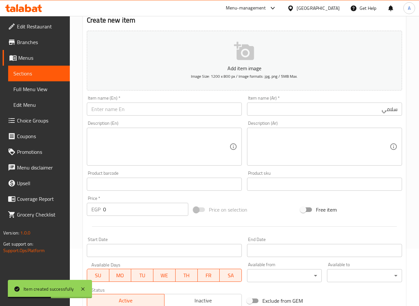
click at [171, 106] on input "text" at bounding box center [164, 109] width 155 height 13
paste input "Salami"
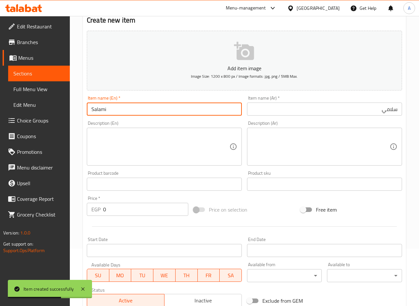
type input "Salami"
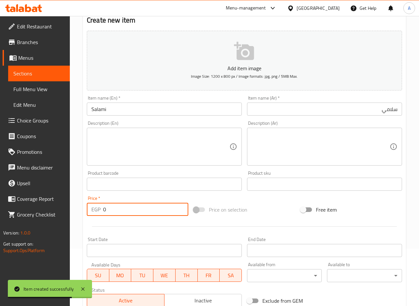
click at [123, 211] on input "0" at bounding box center [145, 209] width 85 height 13
paste input "105"
type input "105"
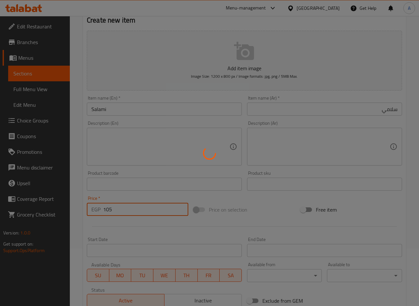
type input "0"
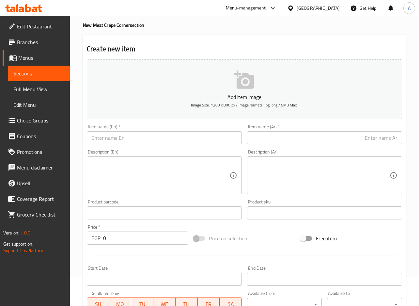
scroll to position [0, 0]
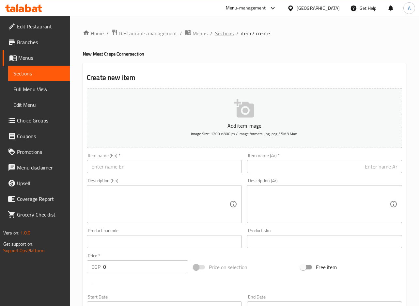
click at [224, 35] on span "Sections" at bounding box center [224, 33] width 19 height 8
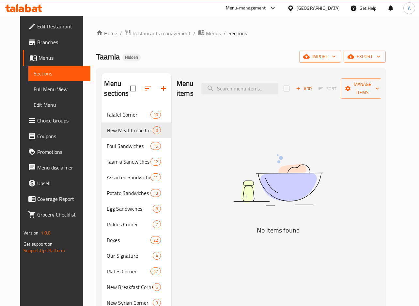
click at [145, 84] on button "button" at bounding box center [148, 89] width 16 height 16
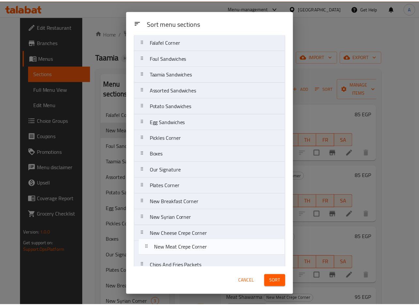
scroll to position [28, 0]
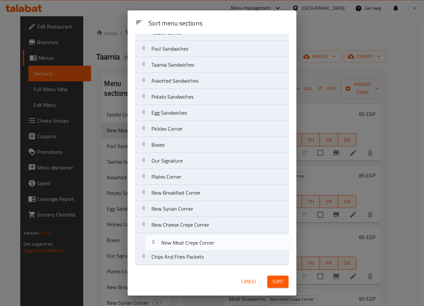
drag, startPoint x: 176, startPoint y: 78, endPoint x: 186, endPoint y: 252, distance: 174.6
click at [186, 252] on nav "Falafel Corner New Meat Crepe Corner Foul Sandwiches Taamia Sandwiches Assorted…" at bounding box center [211, 144] width 153 height 241
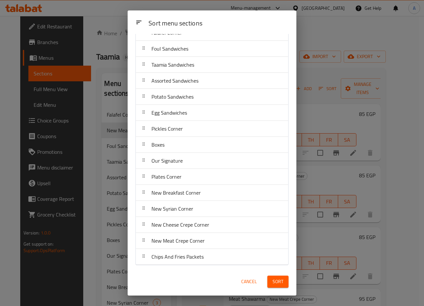
click at [280, 278] on span "Sort" at bounding box center [278, 281] width 11 height 8
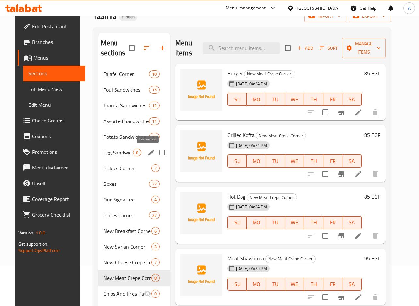
scroll to position [0, 0]
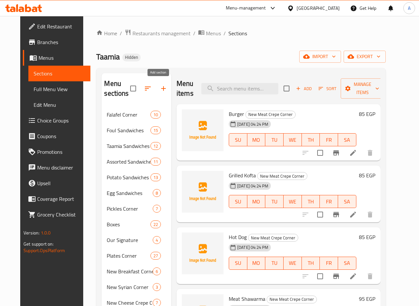
click at [160, 89] on icon "button" at bounding box center [164, 89] width 8 height 8
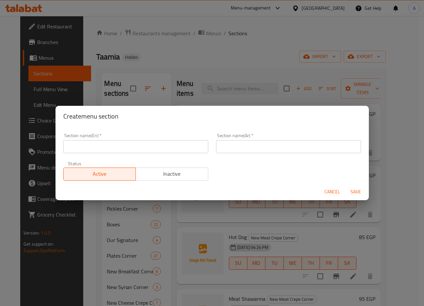
drag, startPoint x: 294, startPoint y: 160, endPoint x: 298, endPoint y: 144, distance: 16.2
click at [295, 153] on div "Section name(En)   * Section name(En) * Section name(Ar)   * Section name(Ar) *…" at bounding box center [212, 156] width 306 height 55
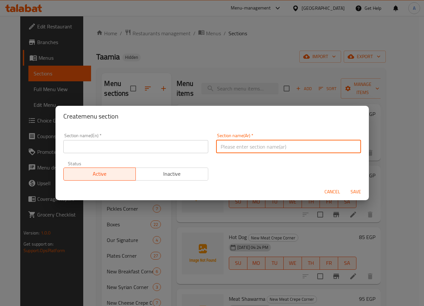
click at [298, 144] on input "text" at bounding box center [288, 146] width 145 height 13
paste input "كريب دجاج"
type input "كريب دجاج"
click at [259, 147] on input "كريب دجاج" at bounding box center [288, 146] width 145 height 13
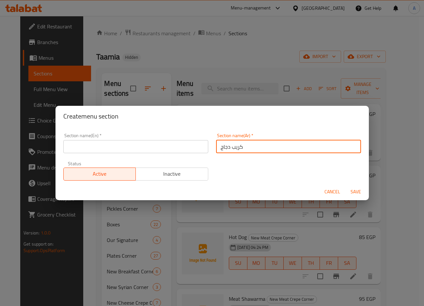
click at [259, 147] on input "كريب دجاج" at bounding box center [288, 146] width 145 height 13
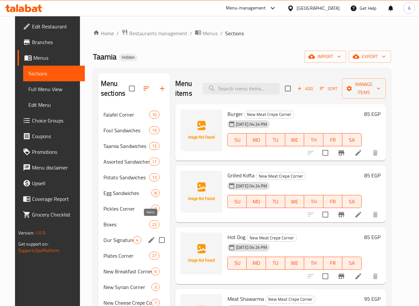
scroll to position [91, 0]
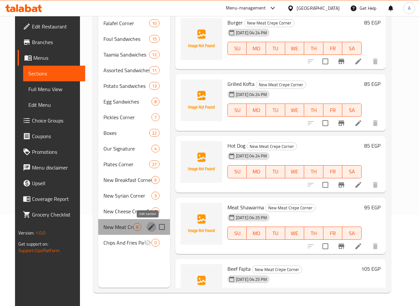
click at [148, 226] on icon "edit" at bounding box center [152, 227] width 8 height 8
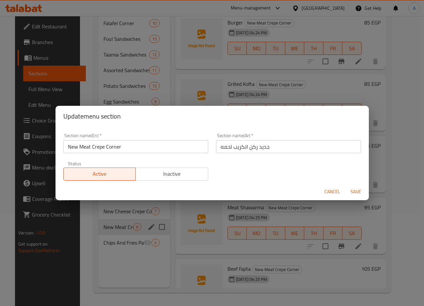
click at [151, 141] on input "New Meat Crepe Corner" at bounding box center [135, 146] width 145 height 13
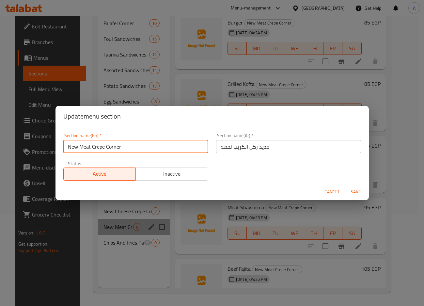
click at [151, 141] on input "New Meat Crepe Corner" at bounding box center [135, 146] width 145 height 13
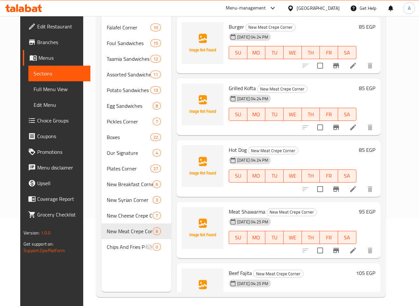
scroll to position [0, 0]
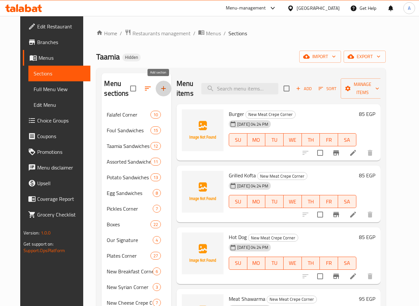
click at [157, 93] on button "button" at bounding box center [164, 89] width 16 height 16
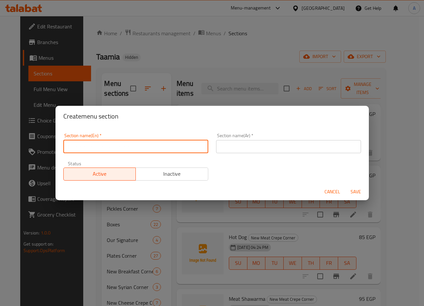
drag, startPoint x: 180, startPoint y: 141, endPoint x: 180, endPoint y: 145, distance: 3.9
click at [180, 141] on input "text" at bounding box center [135, 146] width 145 height 13
paste input "New Meat Crepe Corner"
click at [83, 146] on input "New Meat Crepe Corner" at bounding box center [135, 146] width 145 height 13
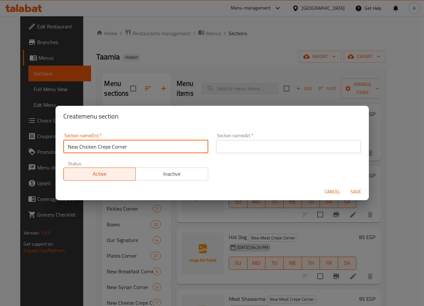
type input "New Chicken Crepe Corner"
click at [308, 151] on input "text" at bounding box center [288, 146] width 145 height 13
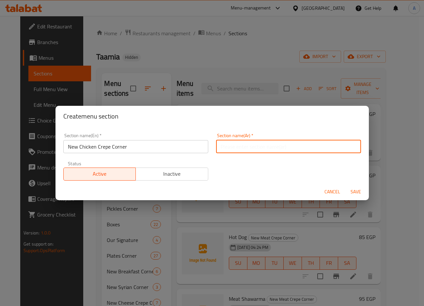
paste input "ركن الكريب"
type input "جديد ركن كريب الدجاج"
click at [345, 186] on button "Save" at bounding box center [355, 192] width 21 height 12
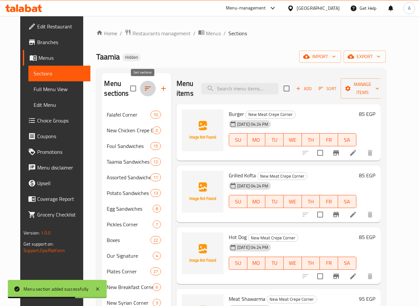
click at [144, 86] on icon "button" at bounding box center [148, 89] width 8 height 8
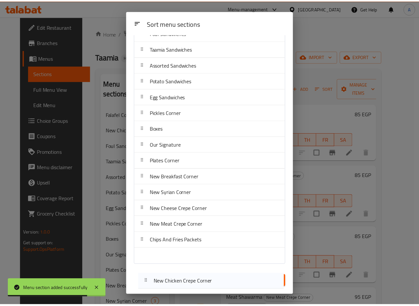
scroll to position [44, 0]
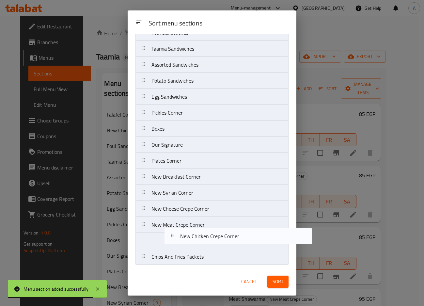
drag, startPoint x: 168, startPoint y: 83, endPoint x: 182, endPoint y: 257, distance: 174.5
click at [174, 249] on nav "Falafel Corner New Chicken Crepe Corner Foul Sandwiches Taamia Sandwiches Assor…" at bounding box center [211, 136] width 153 height 257
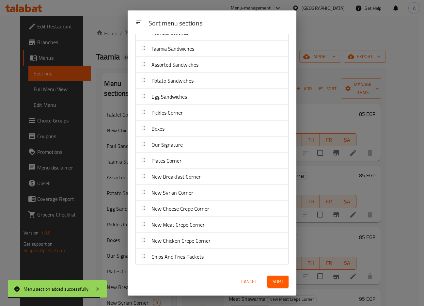
click at [287, 283] on button "Sort" at bounding box center [277, 282] width 21 height 12
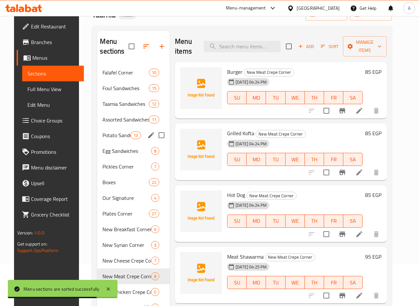
scroll to position [91, 0]
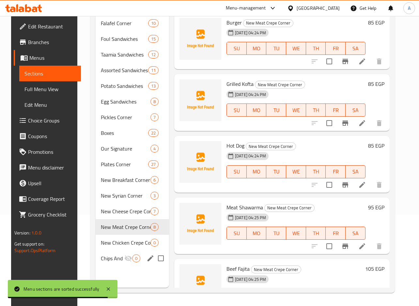
click at [112, 259] on span "Chips And Fries Packets" at bounding box center [113, 258] width 24 height 8
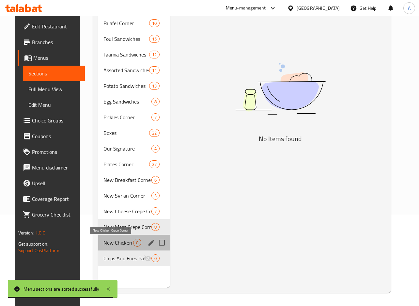
click at [110, 245] on span "New Chicken Crepe Corner" at bounding box center [118, 243] width 30 height 8
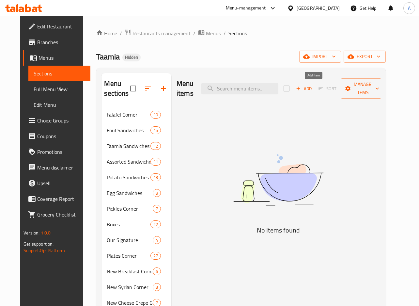
click at [313, 91] on span "Add" at bounding box center [304, 89] width 18 height 8
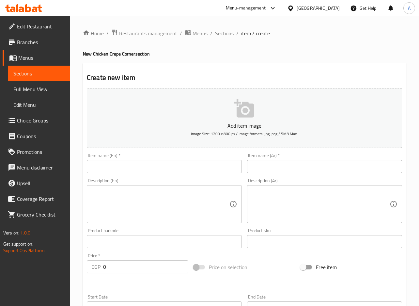
click at [346, 164] on input "text" at bounding box center [324, 166] width 155 height 13
paste input "بانيه بطاطس"
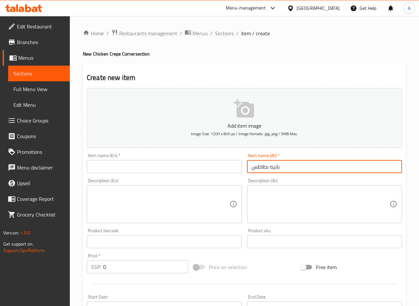
type input "بانيه بطاطس"
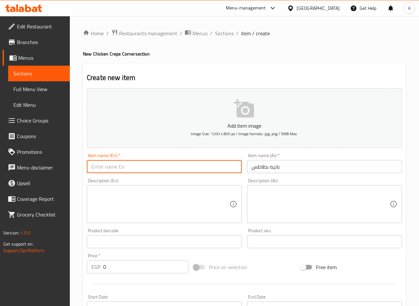
click at [206, 164] on input "text" at bounding box center [164, 166] width 155 height 13
paste input "Potato wedges"
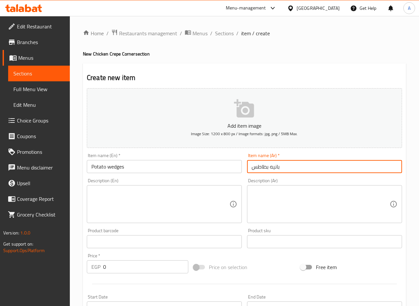
click at [268, 170] on input "بانيه بطاطس" at bounding box center [324, 166] width 155 height 13
click at [270, 168] on input "بانيه بطاطس" at bounding box center [324, 166] width 155 height 13
click at [270, 166] on input "بانيه بطاطس" at bounding box center [324, 166] width 155 height 13
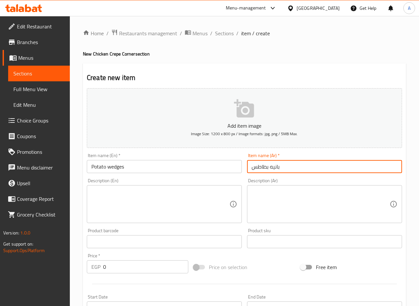
click at [274, 167] on input "بانيه بطاطس" at bounding box center [324, 166] width 155 height 13
click at [119, 165] on input "Potato wedges" at bounding box center [164, 166] width 155 height 13
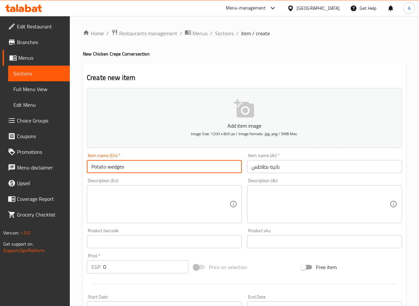
click at [119, 165] on input "Potato wedges" at bounding box center [164, 166] width 155 height 13
paste input "Pane"
type input "Potato Pane"
click at [360, 207] on textarea at bounding box center [321, 204] width 138 height 31
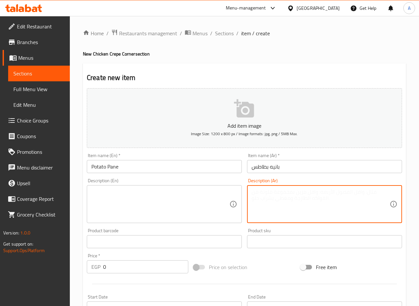
paste textarea "صدور دجاج مقلية بطاطس"
type textarea "صدور دجاج مقلية بطاطس"
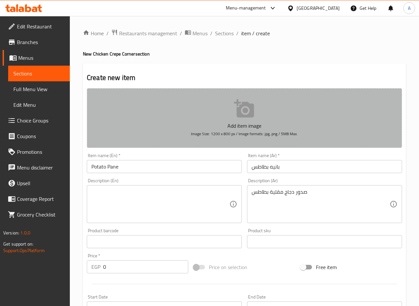
drag, startPoint x: 241, startPoint y: 126, endPoint x: 206, endPoint y: 175, distance: 60.1
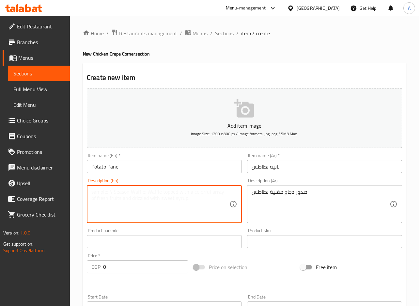
drag, startPoint x: 206, startPoint y: 175, endPoint x: 208, endPoint y: 195, distance: 20.1
click at [208, 195] on textarea at bounding box center [160, 204] width 138 height 31
paste textarea "Fried chicken breasts and potatoes"
type textarea "Fried chicken breasts and potatoes"
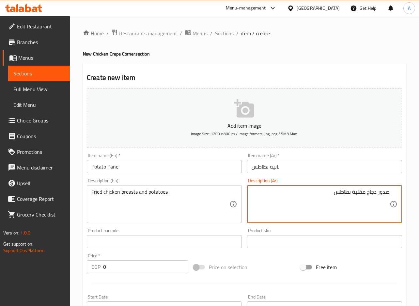
click at [353, 196] on textarea "صدور دجاج مقلية بطاطس" at bounding box center [321, 204] width 138 height 31
type textarea "صدور دجاج مقلية + بطاطس"
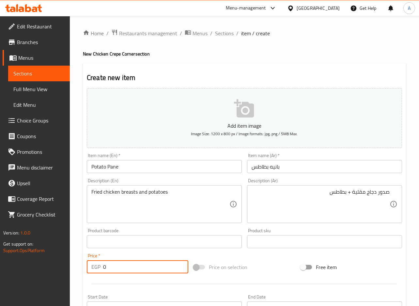
drag, startPoint x: 117, startPoint y: 266, endPoint x: 81, endPoint y: 265, distance: 35.3
click at [81, 269] on div "Home / Restaurants management / Menus / Sections / item / create New Chicken Cr…" at bounding box center [244, 238] width 349 height 445
paste input "9"
type input "90"
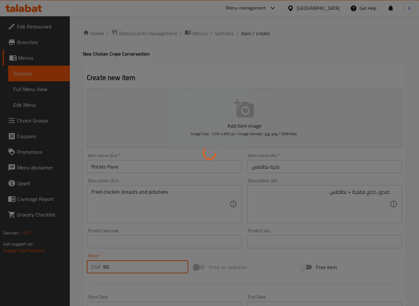
type input "0"
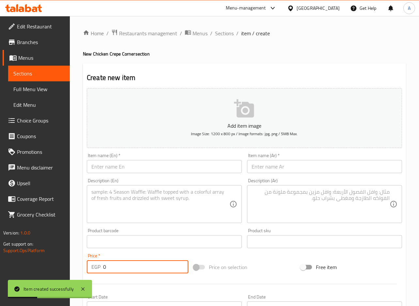
click at [279, 170] on input "text" at bounding box center [324, 166] width 155 height 13
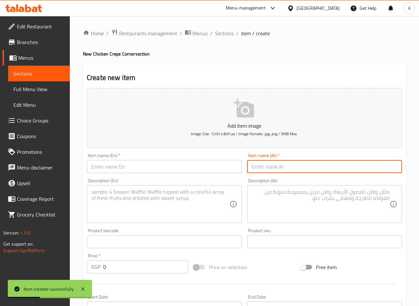
paste input "باني ه صدور الدجاج المقلية"
click at [299, 167] on input "باني ه صدور الدجاج المقلية" at bounding box center [324, 166] width 155 height 13
type input "باي ه صدور الدجاج المقلية"
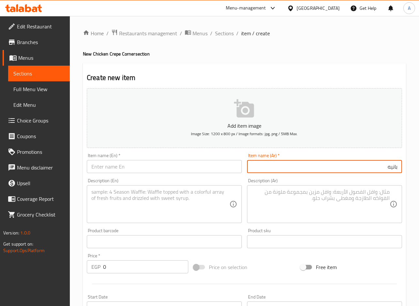
type input "بانيه"
click at [342, 207] on textarea at bounding box center [321, 204] width 138 height 31
paste textarea "صدور الدجاج المقلية"
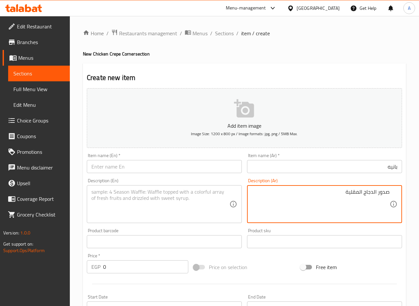
type textarea "صدور الدجاج المقلية"
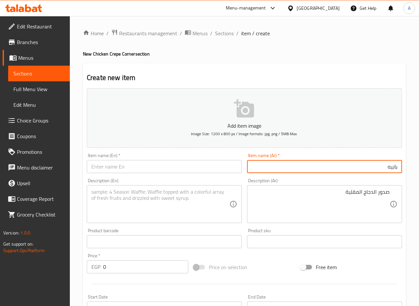
click at [374, 162] on input "بانيه" at bounding box center [324, 166] width 155 height 13
click at [206, 168] on input "text" at bounding box center [164, 166] width 155 height 13
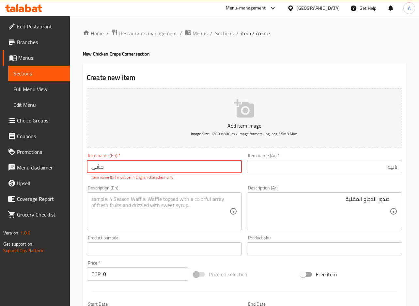
type input "حشىث"
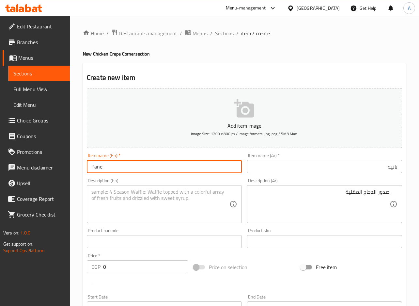
type input "Pane"
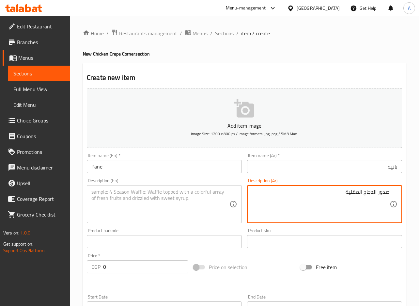
click at [332, 206] on textarea "صدور الدجاج المقلية" at bounding box center [321, 204] width 138 height 31
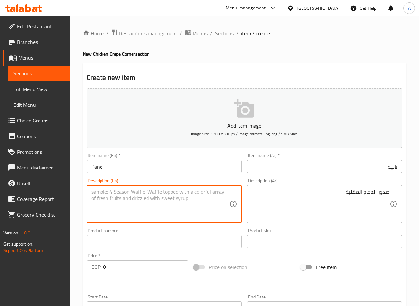
drag, startPoint x: 185, startPoint y: 193, endPoint x: 185, endPoint y: 199, distance: 6.9
drag, startPoint x: 185, startPoint y: 199, endPoint x: 184, endPoint y: 203, distance: 3.7
click at [184, 203] on textarea at bounding box center [160, 204] width 138 height 31
paste textarea "fried chicken breasts"
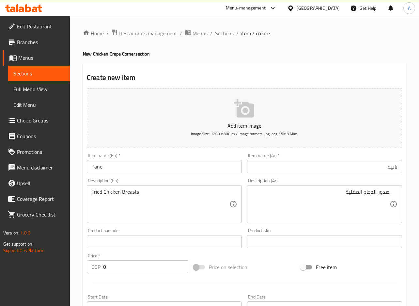
click at [289, 57] on h4 "New Chicken Crepe Corner section" at bounding box center [244, 54] width 323 height 7
click at [160, 199] on textarea "Fried Chicken Breasts" at bounding box center [160, 204] width 138 height 31
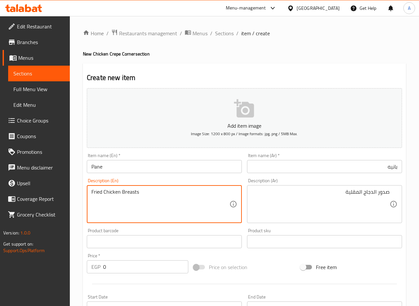
click at [160, 199] on textarea "Fried Chicken Breasts" at bounding box center [160, 204] width 138 height 31
type textarea "Fried chicken breasts"
click at [222, 65] on div "Create new item Add item image Image Size: 1200 x 800 px / Image formats: jpg, …" at bounding box center [244, 253] width 323 height 380
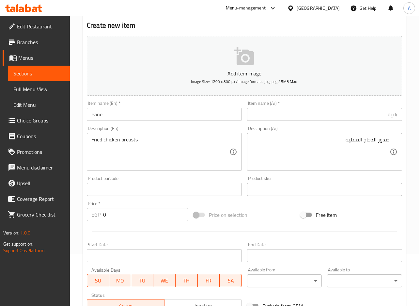
scroll to position [155, 0]
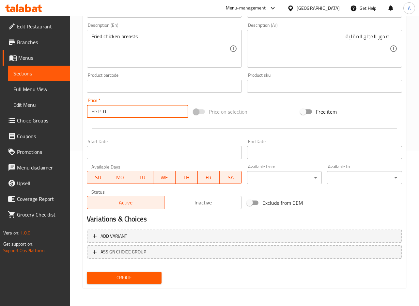
click at [130, 115] on input "0" at bounding box center [145, 111] width 85 height 13
paste input "75"
type input "75"
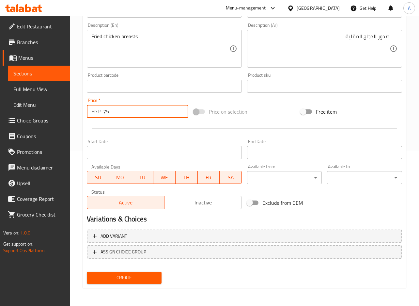
click at [87, 272] on button "Create" at bounding box center [124, 278] width 75 height 12
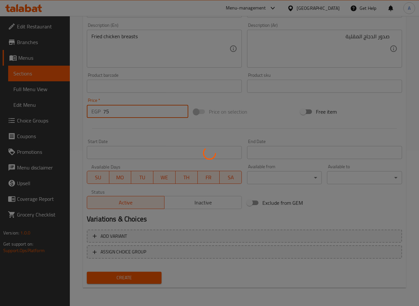
type input "0"
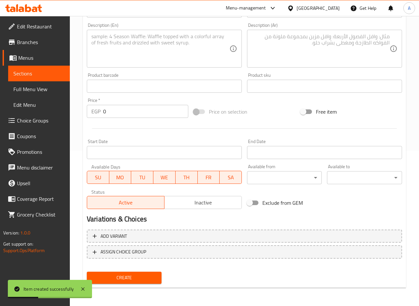
click at [380, 44] on textarea at bounding box center [321, 48] width 138 height 31
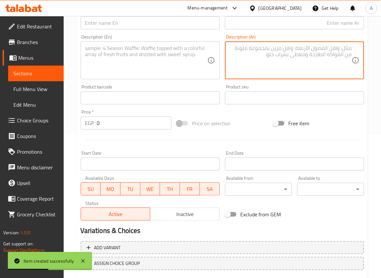
scroll to position [126, 0]
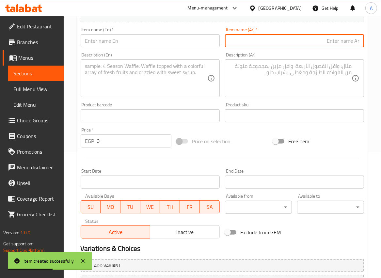
click at [344, 44] on input "text" at bounding box center [294, 40] width 139 height 13
paste input "كرسي ی"
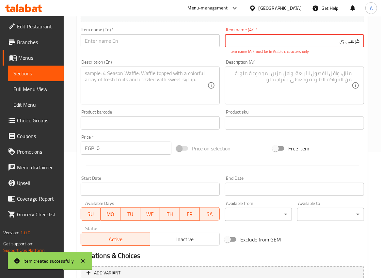
drag, startPoint x: 346, startPoint y: 40, endPoint x: 375, endPoint y: 45, distance: 29.8
click at [345, 40] on input "كرسي ی" at bounding box center [294, 40] width 139 height 13
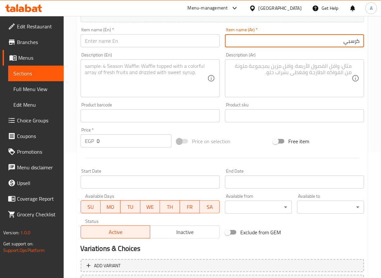
type input "كرسبي"
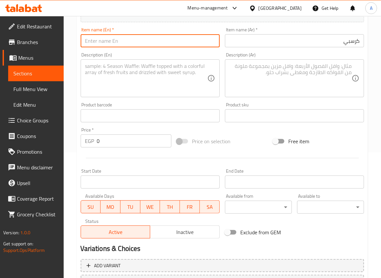
click at [202, 44] on input "text" at bounding box center [150, 40] width 139 height 13
paste input "Crispy"
type input "Crispy"
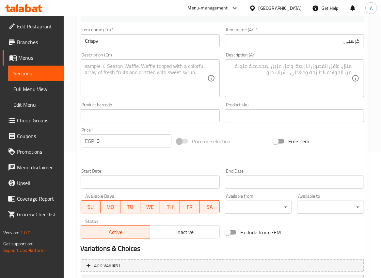
click at [264, 85] on textarea at bounding box center [290, 78] width 122 height 31
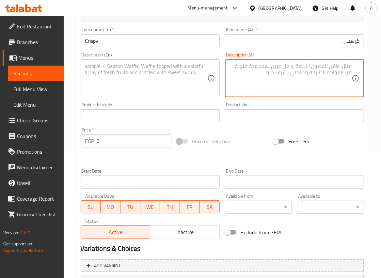
click at [308, 74] on textarea at bounding box center [290, 78] width 122 height 31
paste textarea "Crispy"
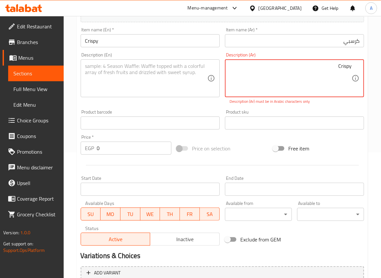
click at [340, 71] on textarea "Crispy" at bounding box center [290, 78] width 122 height 31
paste textarea "صدور الدجاج الحارة المقرمش"
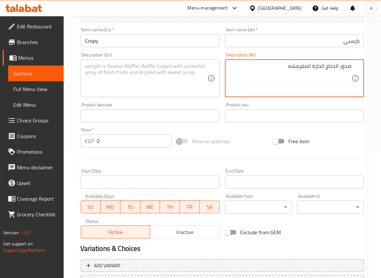
type textarea "صدور الدجاج الحارة المقرمشه"
click at [163, 64] on textarea at bounding box center [146, 78] width 122 height 31
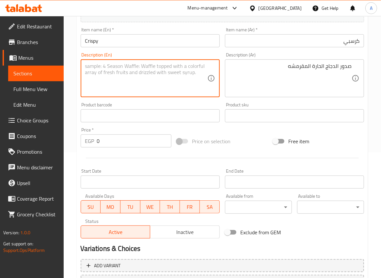
paste textarea "Crispy spicy chicken breasts"
type textarea "Crispy spicy chicken breasts"
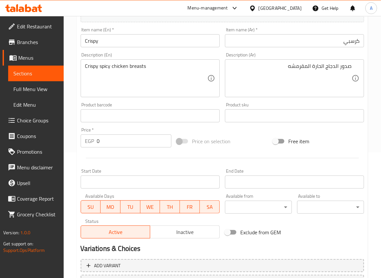
click at [119, 148] on div "Price   * EGP 0 Price *" at bounding box center [126, 137] width 96 height 25
click at [119, 147] on div "Price   * EGP 0 Price *" at bounding box center [126, 137] width 96 height 25
click at [120, 142] on input "0" at bounding box center [134, 140] width 75 height 13
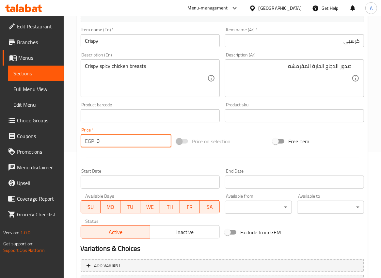
click at [120, 142] on input "0" at bounding box center [134, 140] width 75 height 13
paste input "8"
type input "80"
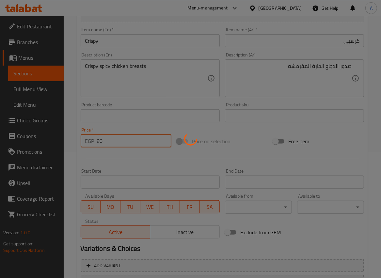
type input "0"
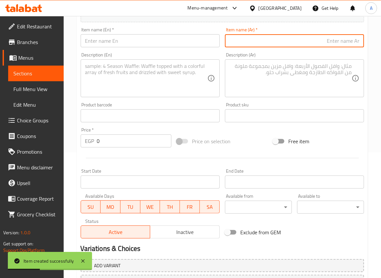
click at [334, 43] on input "text" at bounding box center [294, 40] width 139 height 13
paste input "سوبر كرانش ي"
click at [331, 42] on input "سوبر كرانش ي" at bounding box center [294, 40] width 139 height 13
type input "سوبر كرانشي"
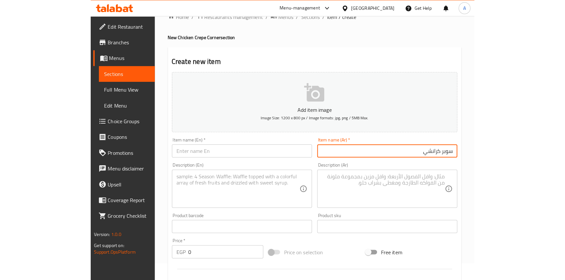
scroll to position [0, 0]
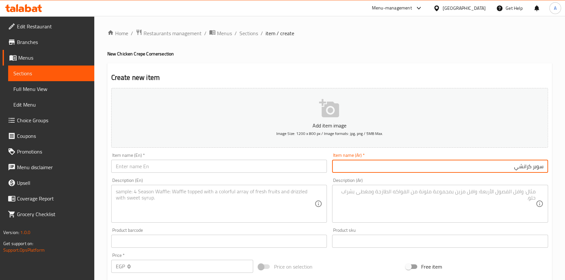
click at [419, 160] on input "سوبر كرانشي" at bounding box center [440, 166] width 216 height 13
click at [42, 26] on span "Edit Restaurant" at bounding box center [53, 27] width 72 height 8
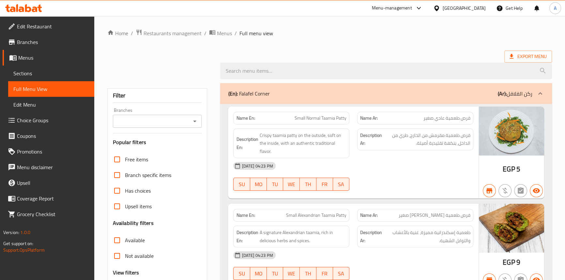
click at [33, 42] on span "Branches" at bounding box center [53, 42] width 72 height 8
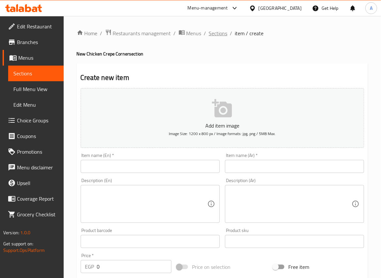
click at [213, 33] on span "Sections" at bounding box center [218, 33] width 19 height 8
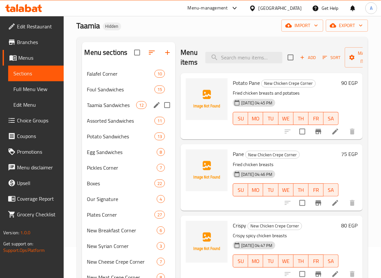
scroll to position [91, 0]
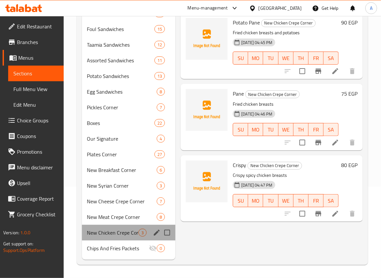
click at [115, 228] on div "New Chicken Crepe Corner 3" at bounding box center [129, 233] width 94 height 16
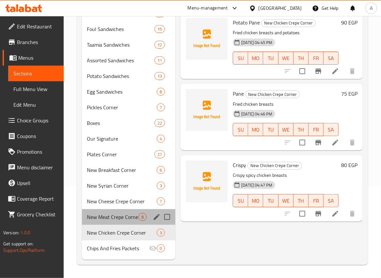
click at [123, 223] on div "New Meat Crepe Corner 8" at bounding box center [129, 217] width 94 height 16
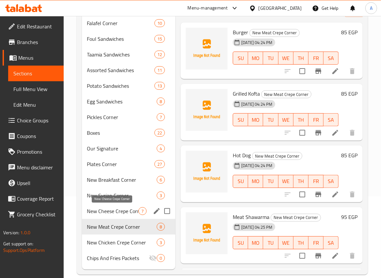
scroll to position [91, 0]
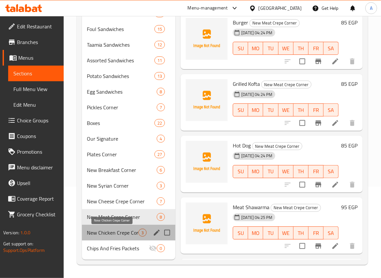
click at [130, 234] on span "New Chicken Crepe Corner" at bounding box center [113, 233] width 52 height 8
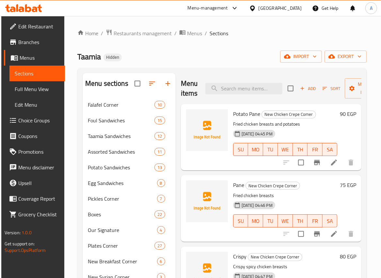
click at [304, 90] on icon "button" at bounding box center [302, 89] width 6 height 6
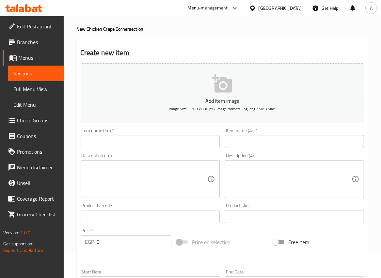
scroll to position [59, 0]
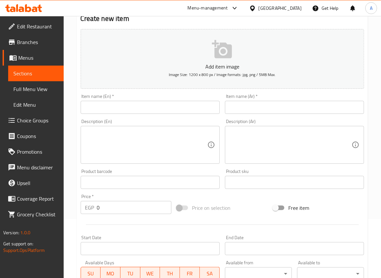
click at [325, 104] on input "text" at bounding box center [294, 107] width 139 height 13
paste input "سوبر كرانش ي"
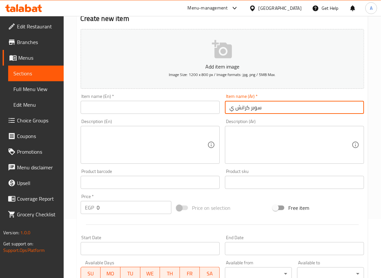
click at [234, 108] on input "سوبر كرانش ي" at bounding box center [294, 107] width 139 height 13
type input "سوبر كرانشي"
click at [289, 106] on input "سوبر كرانشي" at bounding box center [294, 107] width 139 height 13
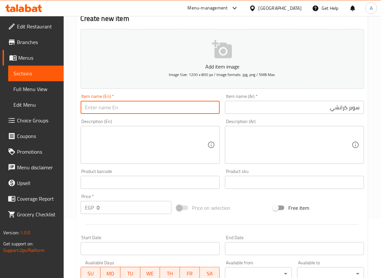
click at [178, 105] on input "text" at bounding box center [150, 107] width 139 height 13
paste input "Super Crunchy"
type input "Super Crunchy"
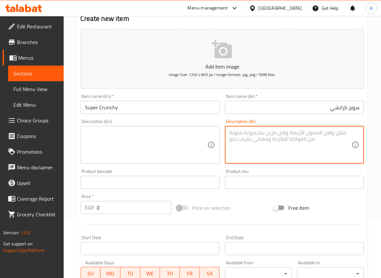
click at [320, 141] on textarea at bounding box center [290, 145] width 122 height 31
paste textarea "صدور كرسبي + استربس مدخن"
type textarea "صدور كرسبي + استربس مدخن"
click at [153, 141] on textarea at bounding box center [146, 145] width 122 height 31
paste textarea "Crispy breasts + smoked strips"
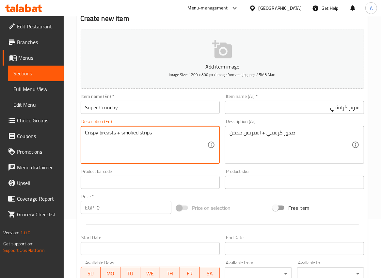
click at [160, 138] on textarea "Crispy breasts + smoked strips" at bounding box center [146, 145] width 122 height 31
type textarea "Crispy breasts + smoked strips"
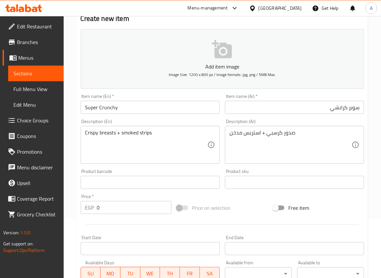
click at [226, 139] on div "صدور كرسبي + استربس مدخن Description (Ar)" at bounding box center [294, 145] width 139 height 38
drag, startPoint x: 133, startPoint y: 198, endPoint x: 128, endPoint y: 203, distance: 6.7
click at [132, 199] on div "Price   * EGP 0 Price *" at bounding box center [126, 204] width 91 height 20
click at [126, 206] on input "0" at bounding box center [134, 207] width 75 height 13
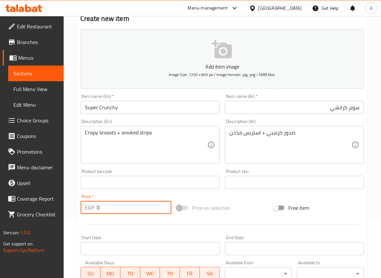
click at [126, 206] on input "0" at bounding box center [134, 207] width 75 height 13
paste input "105"
type input "105"
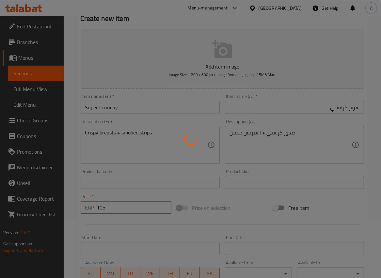
type input "0"
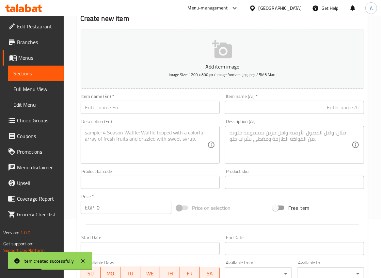
click at [299, 114] on div "Item name (Ar)   * Item name (Ar) *" at bounding box center [294, 103] width 144 height 25
click at [310, 108] on input "text" at bounding box center [294, 107] width 139 height 13
paste input "زنج"
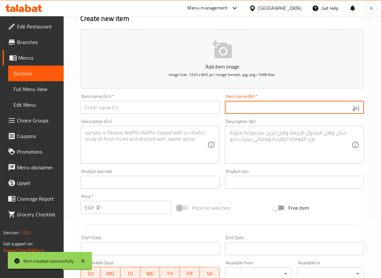
type input "زنجر"
click at [134, 107] on input "text" at bounding box center [150, 107] width 139 height 13
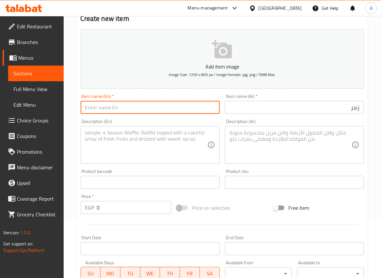
paste input "Zinger"
type input "Zinger"
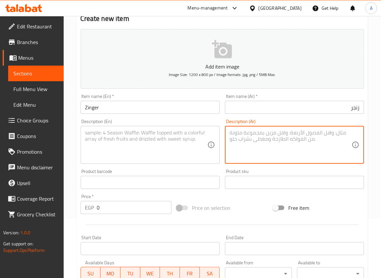
click at [307, 148] on textarea at bounding box center [290, 145] width 122 height 31
paste textarea "فلتو دجاج مقلي حار سموك ترك"
type textarea "فلتو دجاج مقلي حار سموك ترك"
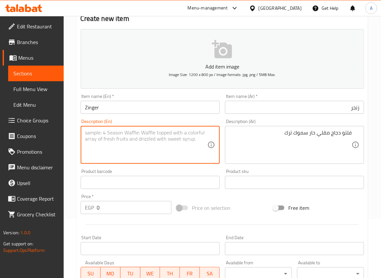
click at [166, 142] on textarea at bounding box center [146, 145] width 122 height 31
paste textarea "Smokey Turkey Spicy Fried Chicken Fillet"
type textarea "Smokey Turkey Spicy Fried Chicken Fillet"
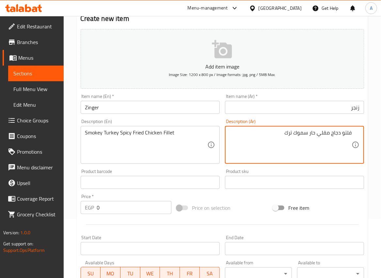
click at [309, 133] on textarea "فلتو دجاج مقلي حار سموك ترك" at bounding box center [290, 145] width 122 height 31
type textarea "فلتو دجاج مقلي حار وسموك ترك"
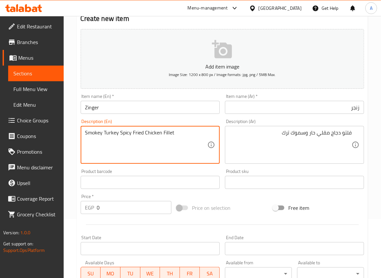
paste textarea "picy Fried Chicken Fillet and Smoked Turkey"
type textarea "Spicy Fried Chicken Fillet and Smoked Turkey"
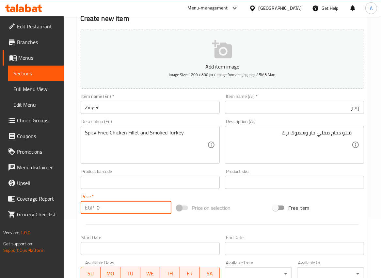
click at [101, 206] on input "0" at bounding box center [134, 207] width 75 height 13
paste input "105"
type input "105"
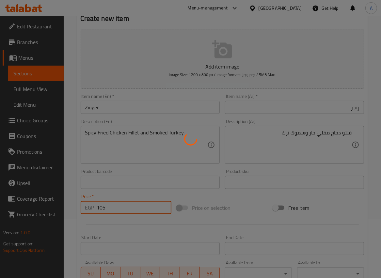
type input "0"
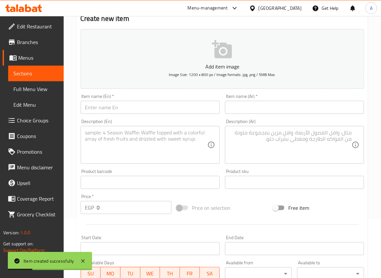
click at [350, 113] on input "text" at bounding box center [294, 107] width 139 height 13
paste input "تشيكن فاهيتا"
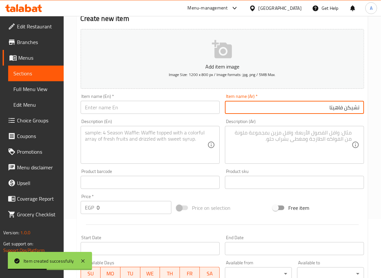
type input "تشيكن فاهيتا"
click at [150, 101] on input "text" at bounding box center [150, 107] width 139 height 13
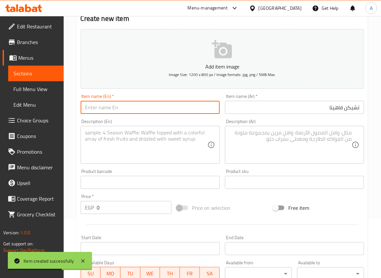
paste input "Chicken Fajita"
type input "Chicken Fajita"
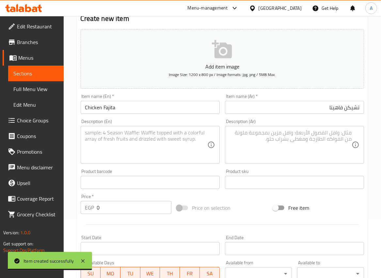
click at [312, 149] on textarea at bounding box center [290, 145] width 122 height 31
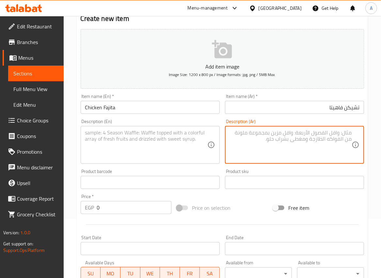
paste textarea "صدور مشوي مشروم صوص فاهيتا"
click at [325, 133] on textarea "صدور مشوي مشروم صوص فاهيتا" at bounding box center [290, 145] width 122 height 31
type textarea "صدور مشوي + مشروم + صوص فاهيتا"
click at [332, 138] on textarea "صدور مشوي + مشروم + صوص فاهيتا" at bounding box center [290, 145] width 122 height 31
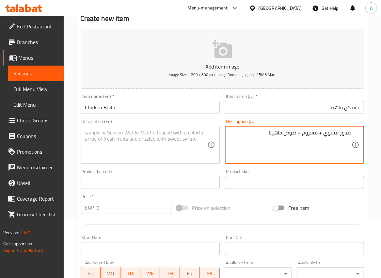
click at [332, 138] on textarea "صدور مشوي + مشروم + صوص فاهيتا" at bounding box center [290, 145] width 122 height 31
click at [190, 137] on textarea at bounding box center [146, 145] width 122 height 31
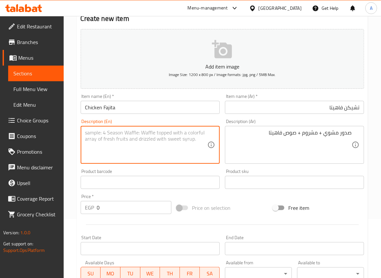
paste textarea "Grilled breasts + mushrooms + fajita sauce"
type textarea "Grilled breasts + mushrooms + fajita sauce"
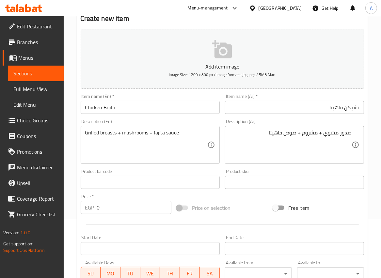
click at [105, 209] on input "0" at bounding box center [134, 207] width 75 height 13
paste input "105"
type input "105"
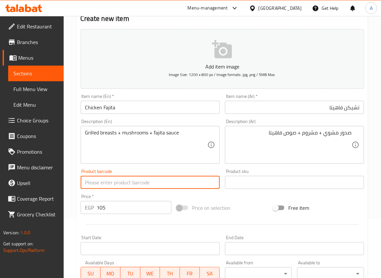
click at [108, 176] on input "text" at bounding box center [150, 182] width 139 height 13
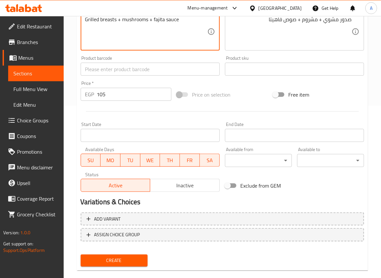
scroll to position [183, 0]
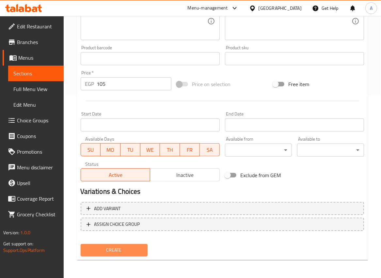
click at [123, 249] on span "Create" at bounding box center [114, 250] width 56 height 8
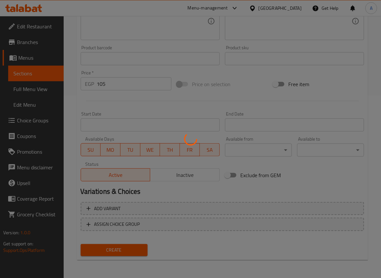
type input "0"
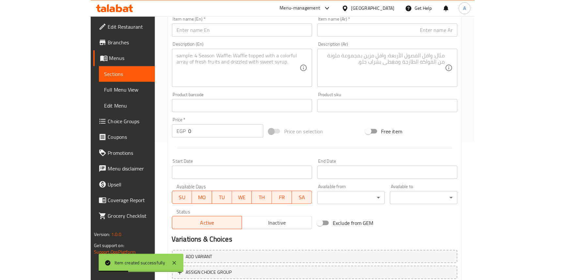
scroll to position [94, 0]
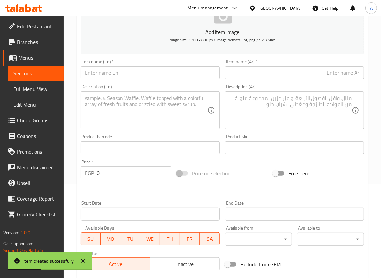
click at [318, 73] on input "text" at bounding box center [294, 72] width 139 height 13
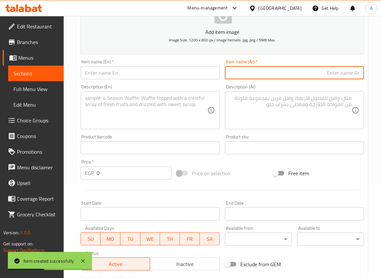
paste input "شيش طاووق"
type input "شيش طاووق"
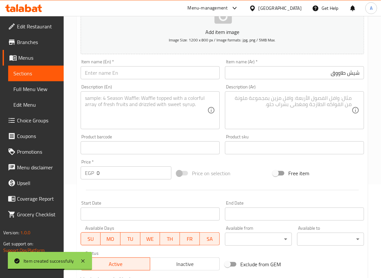
drag, startPoint x: 170, startPoint y: 80, endPoint x: 170, endPoint y: 75, distance: 5.3
click at [170, 80] on div "Item name (En)   * Item name (En) *" at bounding box center [150, 69] width 144 height 25
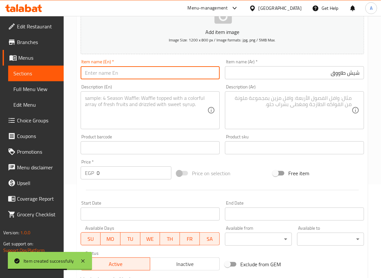
drag, startPoint x: 170, startPoint y: 75, endPoint x: 168, endPoint y: 78, distance: 4.2
click at [170, 75] on input "text" at bounding box center [150, 72] width 139 height 13
paste input "Chicken shish tawook"
click at [91, 77] on input "Chicken shish tawook" at bounding box center [150, 72] width 139 height 13
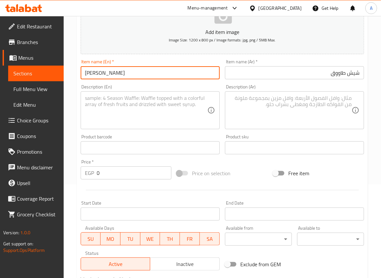
type input "[PERSON_NAME]"
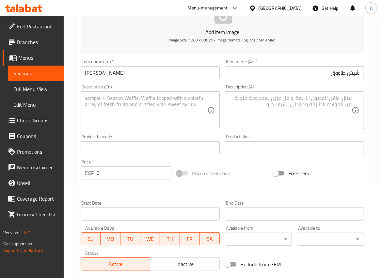
click at [322, 93] on div "Description (Ar)" at bounding box center [294, 110] width 139 height 38
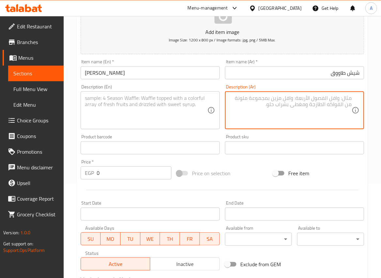
paste textarea "أوراك الدجاج المشوي"
type textarea "أوراك الدجاج المشوي"
click at [195, 118] on textarea at bounding box center [146, 110] width 122 height 31
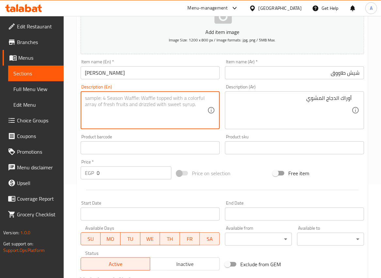
paste textarea "Grilled chicken thighs"
type textarea "Grilled chicken thighs"
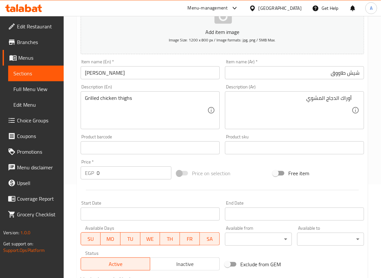
click at [130, 175] on input "0" at bounding box center [134, 172] width 75 height 13
paste input "95"
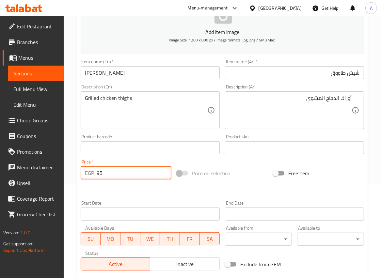
type input "95"
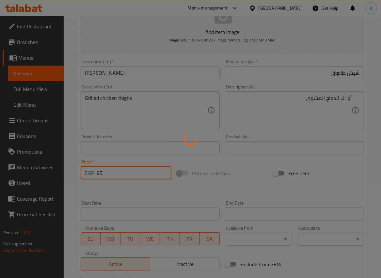
type input "0"
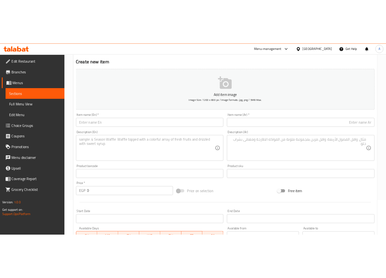
scroll to position [0, 0]
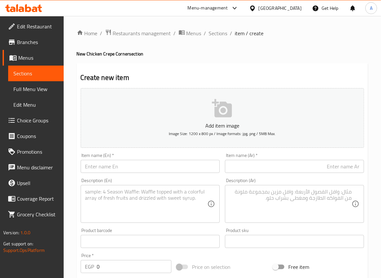
click at [326, 160] on div "Item name (Ar)   * Item name (Ar) *" at bounding box center [294, 163] width 139 height 20
click at [327, 163] on input "text" at bounding box center [294, 166] width 139 height 13
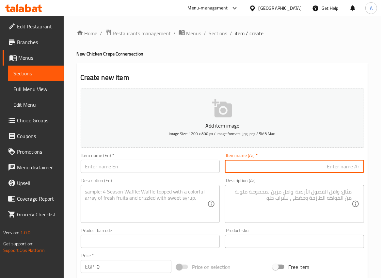
paste input "مشوي صدور"
type input "مشوي صدور"
click at [171, 168] on input "text" at bounding box center [150, 166] width 139 height 13
paste input "Grilled breasts"
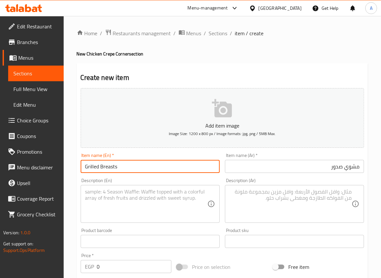
type input "Grilled Breasts"
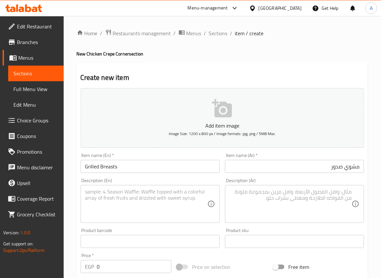
click at [339, 196] on textarea at bounding box center [290, 204] width 122 height 31
paste textarea "ر صدور مشوي + صوص الران"
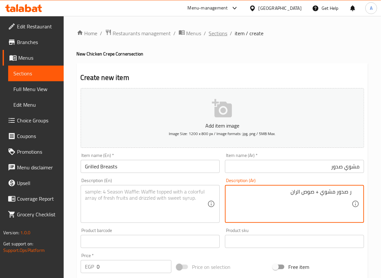
type textarea "ر صدور مشوي + صوص الران"
click at [223, 29] on span "Sections" at bounding box center [218, 33] width 19 height 8
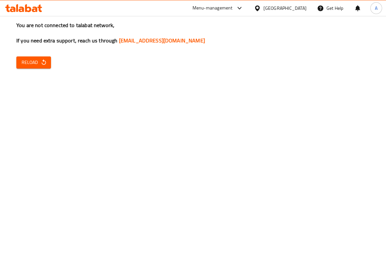
click at [20, 65] on button "Reload" at bounding box center [33, 62] width 35 height 12
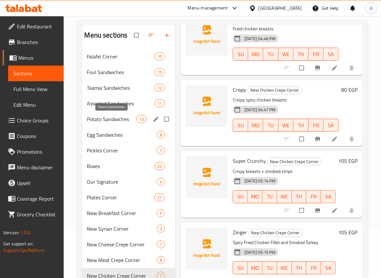
scroll to position [91, 0]
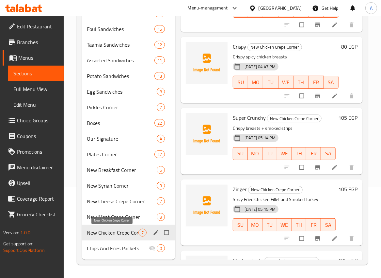
click at [107, 230] on span "New Chicken Crepe Corner" at bounding box center [113, 233] width 52 height 8
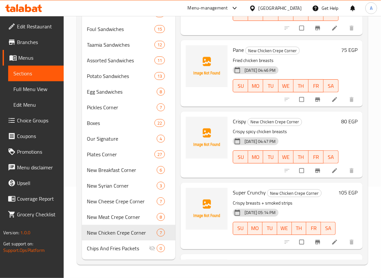
scroll to position [251, 0]
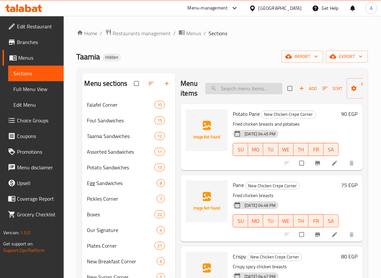
click at [244, 83] on input "search" at bounding box center [243, 88] width 77 height 11
paste input "Grilled breasts"
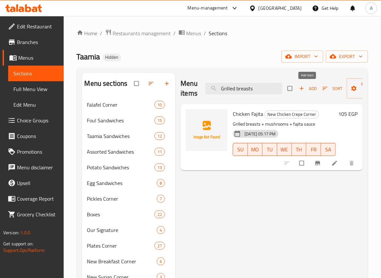
type input "Grilled breasts"
click at [309, 88] on span "Add" at bounding box center [308, 89] width 18 height 8
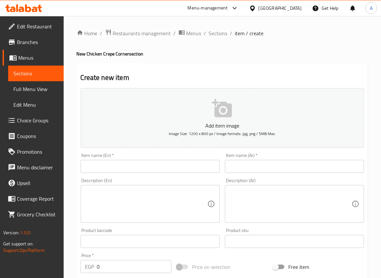
click at [333, 162] on input "text" at bounding box center [294, 166] width 139 height 13
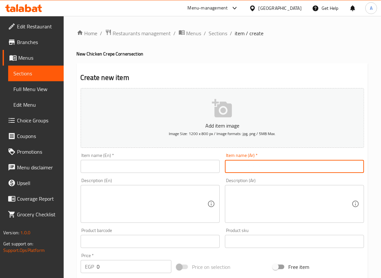
paste input "مشوي صدور"
type input "مشوي صدور"
click at [187, 160] on div "Item name (En)   * Item name (En) *" at bounding box center [150, 163] width 139 height 20
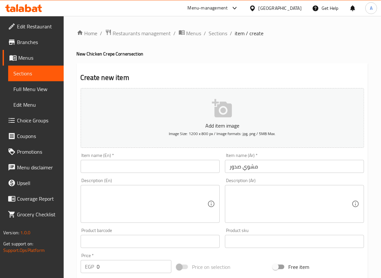
click at [186, 163] on input "text" at bounding box center [150, 166] width 139 height 13
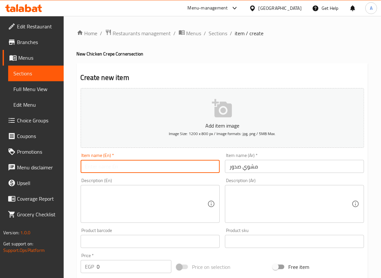
paste input "Grilled breasts"
type input "Grilled Breasts"
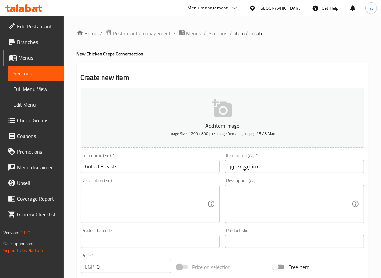
click at [289, 202] on textarea at bounding box center [290, 204] width 122 height 31
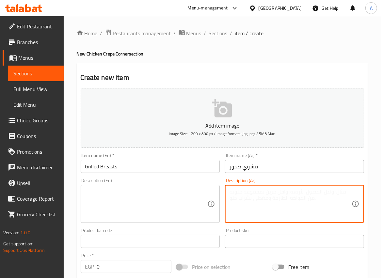
paste textarea "دور مشوي + صوص الرانش"
click at [233, 166] on input "مشوي صدور" at bounding box center [294, 166] width 139 height 13
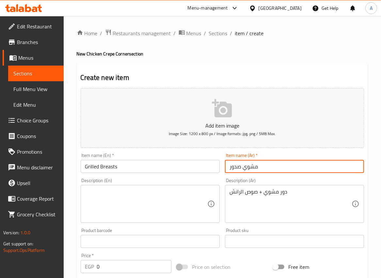
click at [233, 166] on input "مشوي صدور" at bounding box center [294, 166] width 139 height 13
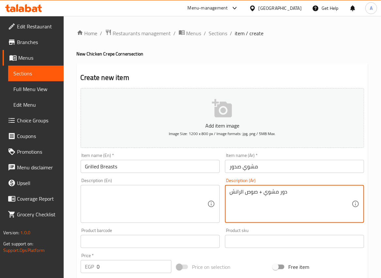
click at [282, 191] on textarea "دور مشوي + صوص الرانش" at bounding box center [290, 204] width 122 height 31
paste textarea "دور"
type textarea "صدورمشوي + صوص الرانش"
click at [161, 179] on div "Description (En) Description (En)" at bounding box center [150, 200] width 139 height 45
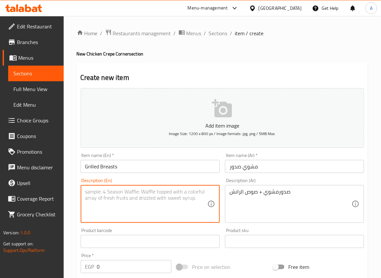
click at [180, 193] on textarea at bounding box center [146, 204] width 122 height 31
paste textarea "Grilled breasts + ranch sauce"
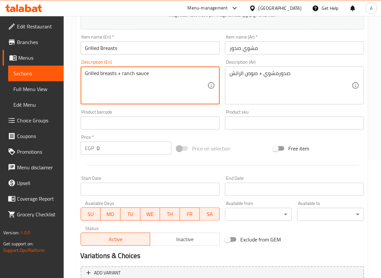
scroll to position [183, 0]
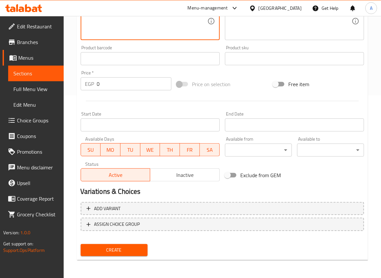
type textarea "Grilled breasts + ranch sauce"
click at [101, 80] on input "0" at bounding box center [134, 83] width 75 height 13
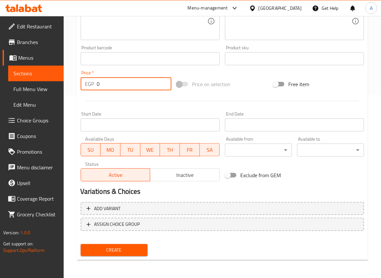
click at [101, 80] on input "0" at bounding box center [134, 83] width 75 height 13
paste input "105"
type input "105"
click at [81, 244] on button "Create" at bounding box center [114, 250] width 67 height 12
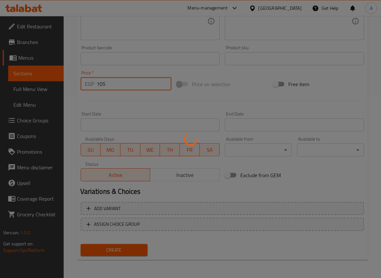
type input "0"
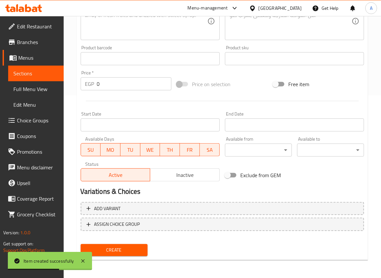
scroll to position [94, 0]
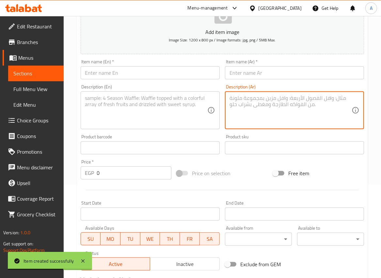
click at [338, 99] on textarea at bounding box center [290, 110] width 122 height 31
click at [342, 77] on input "text" at bounding box center [294, 72] width 139 height 13
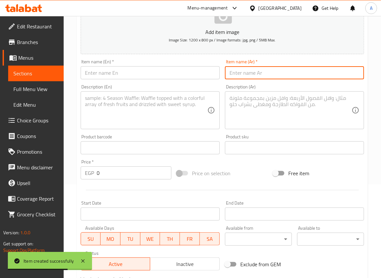
paste input "تشيكن [GEOGRAPHIC_DATA]"
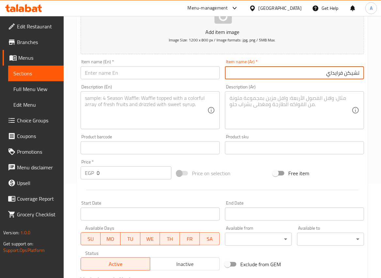
type input "تشيكن فرايداي"
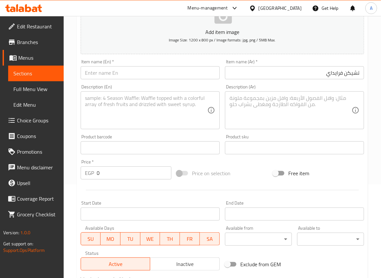
click at [341, 108] on textarea at bounding box center [290, 110] width 122 height 31
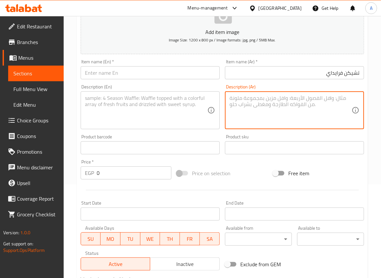
paste textarea "شيش + مشروم"
type textarea "شيش + مشروم"
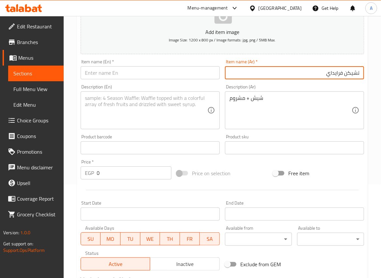
click at [326, 71] on input "تشيكن فرايداي" at bounding box center [294, 72] width 139 height 13
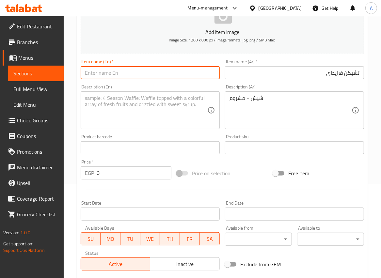
drag, startPoint x: 187, startPoint y: 75, endPoint x: 198, endPoint y: 74, distance: 11.1
click at [187, 75] on input "text" at bounding box center [150, 72] width 139 height 13
paste input "Chicken [DATE]"
type input "Chicken [DATE]"
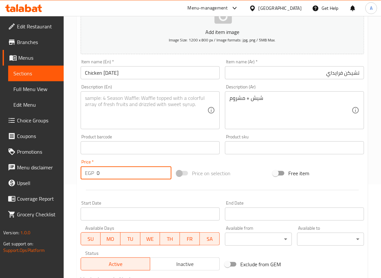
click at [118, 173] on input "0" at bounding box center [134, 172] width 75 height 13
paste input "105"
type input "105"
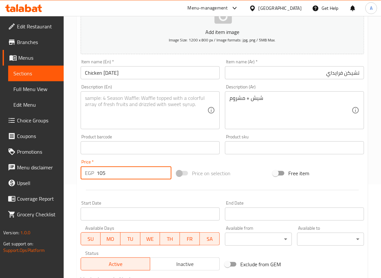
click at [164, 98] on textarea at bounding box center [146, 110] width 122 height 31
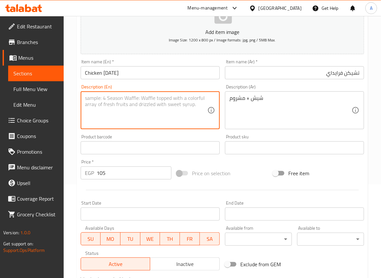
paste textarea "Shish + mushrooms"
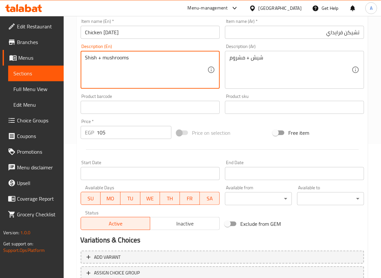
scroll to position [34, 0]
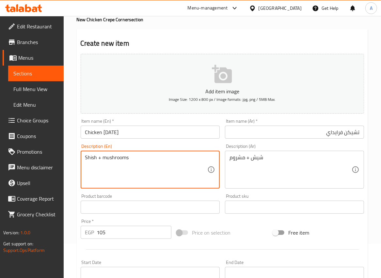
type textarea "Shish + mushrooms"
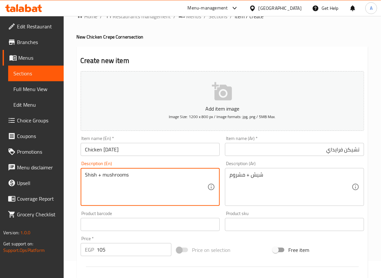
scroll to position [0, 0]
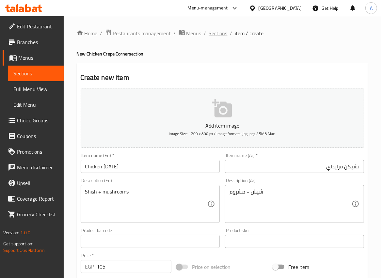
click at [209, 33] on span "Sections" at bounding box center [218, 33] width 19 height 8
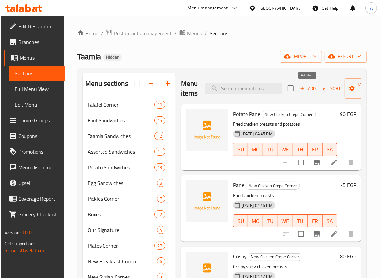
drag, startPoint x: 305, startPoint y: 89, endPoint x: 371, endPoint y: 90, distance: 66.3
click at [306, 89] on span "Add" at bounding box center [308, 89] width 18 height 8
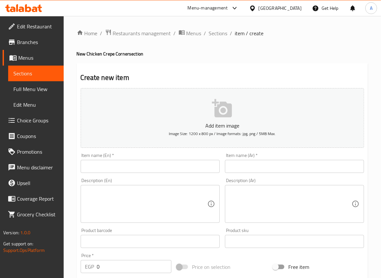
click at [297, 166] on input "text" at bounding box center [294, 166] width 139 height 13
paste input "دجاج باريكيو"
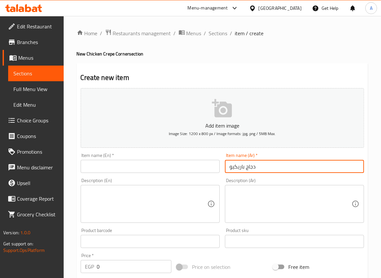
type input "دجاج باريكيو"
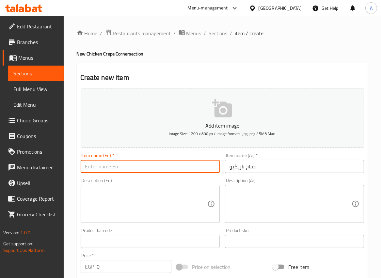
click at [160, 162] on input "text" at bounding box center [150, 166] width 139 height 13
paste input "BBQ chicken"
type input "BBQ chicken"
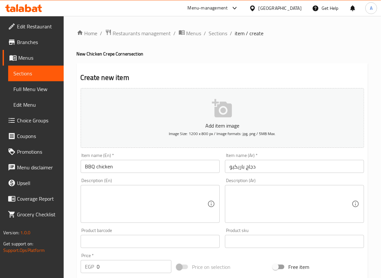
click at [289, 200] on textarea at bounding box center [290, 204] width 122 height 31
paste textarea "دجاج + باربيكيو"
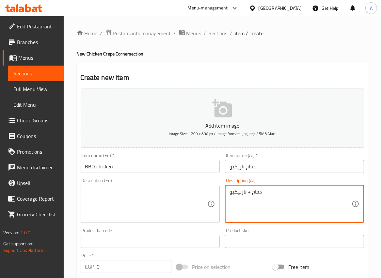
type textarea "دجاج + باربيكيو"
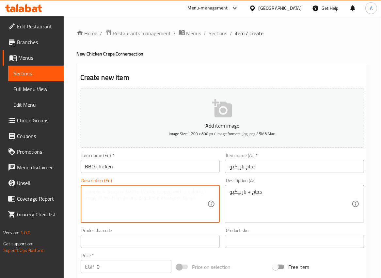
paste textarea "Chicken + Barbecue"
click at [89, 167] on input "BBQ chicken" at bounding box center [150, 166] width 139 height 13
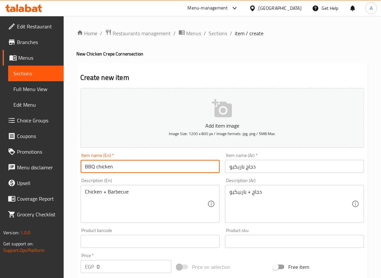
click at [89, 167] on input "BBQ chicken" at bounding box center [150, 166] width 139 height 13
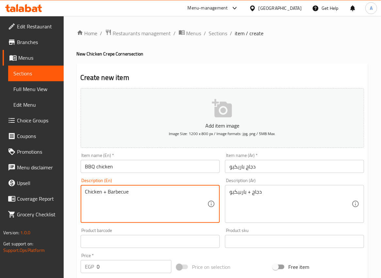
drag, startPoint x: 123, startPoint y: 192, endPoint x: 128, endPoint y: 194, distance: 5.5
click at [123, 192] on textarea "Chicken + Barbecue" at bounding box center [146, 204] width 122 height 31
paste textarea "BQ"
type textarea "Chicken + BBQ"
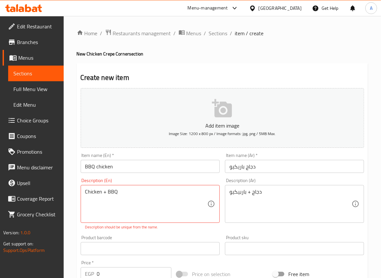
drag, startPoint x: 325, startPoint y: 59, endPoint x: 322, endPoint y: 63, distance: 5.3
click at [325, 59] on div "Home / Restaurants management / Menus / Sections / item / create New Chicken Cr…" at bounding box center [222, 242] width 291 height 426
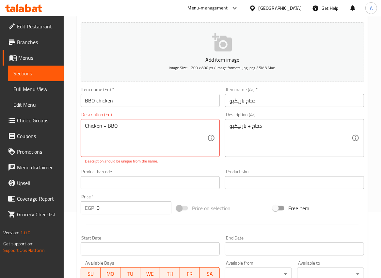
scroll to position [119, 0]
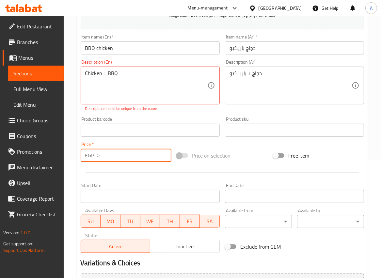
drag, startPoint x: 120, startPoint y: 156, endPoint x: 56, endPoint y: 153, distance: 64.7
click at [54, 156] on div "Edit Restaurant Branches Menus Sections Full Menu View Edit Menu Choice Groups …" at bounding box center [190, 123] width 381 height 452
paste input "10"
type input "100"
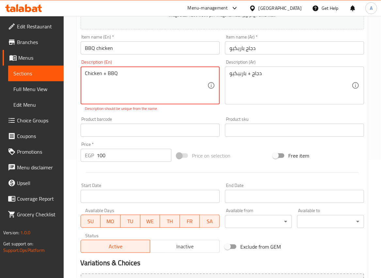
click at [104, 72] on textarea "Chicken + BBQ" at bounding box center [146, 85] width 122 height 31
type textarea "Chicken and BBQ"
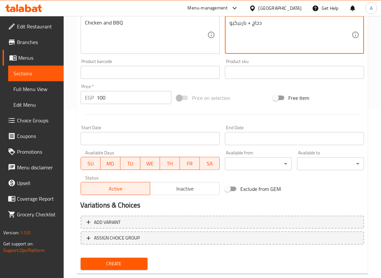
scroll to position [183, 0]
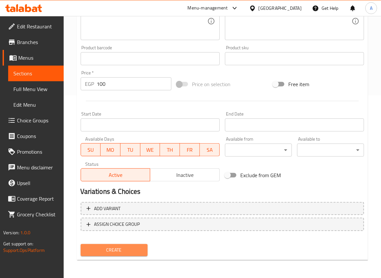
drag, startPoint x: 120, startPoint y: 248, endPoint x: 158, endPoint y: 242, distance: 38.2
click at [121, 249] on span "Create" at bounding box center [114, 250] width 56 height 8
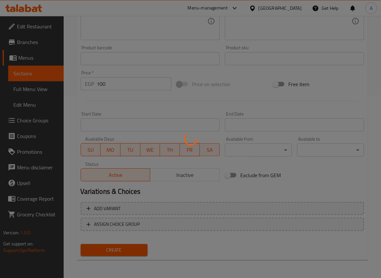
type input "0"
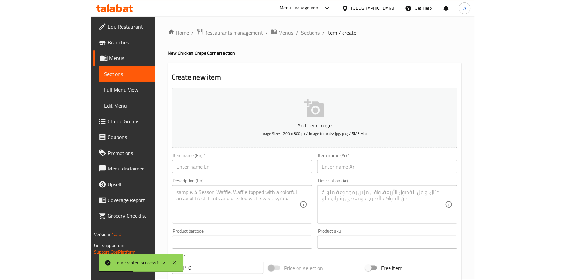
scroll to position [0, 0]
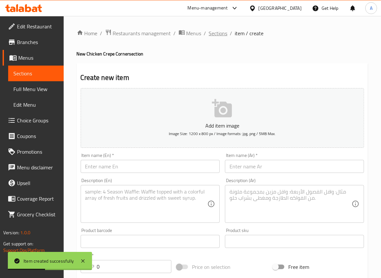
click at [215, 34] on span "Sections" at bounding box center [218, 33] width 19 height 8
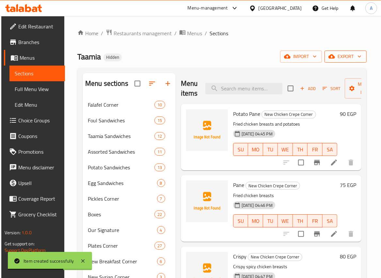
click at [348, 57] on span "export" at bounding box center [346, 57] width 32 height 8
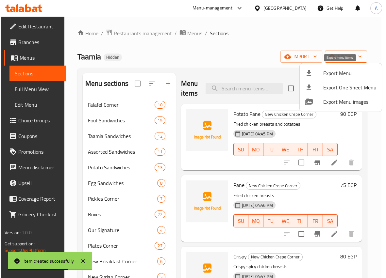
click at [343, 70] on span "Export Menu" at bounding box center [349, 73] width 53 height 8
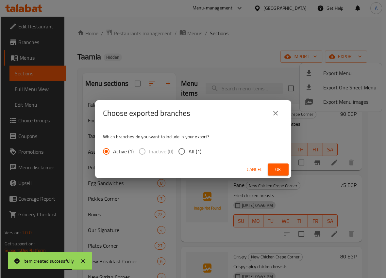
click at [202, 148] on div "Active (1) Inactive (0) All (1)" at bounding box center [154, 152] width 103 height 14
click at [194, 150] on span "All (1)" at bounding box center [194, 152] width 13 height 8
click at [188, 150] on input "All (1)" at bounding box center [182, 152] width 14 height 14
radio input "true"
click at [273, 173] on span "Ok" at bounding box center [278, 170] width 10 height 8
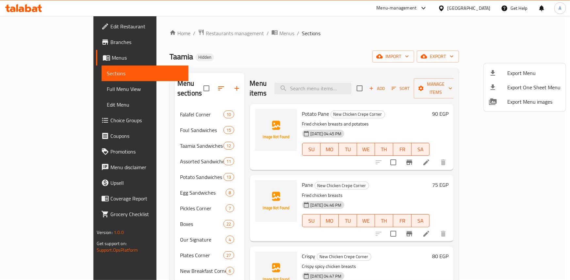
click at [279, 10] on div at bounding box center [285, 140] width 570 height 280
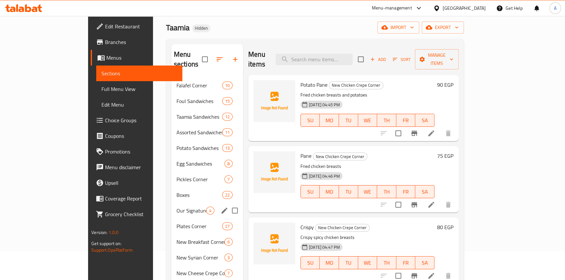
scroll to position [91, 0]
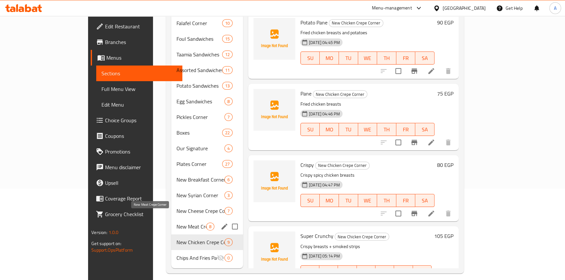
click at [177, 223] on span "New Meat Crepe Corner" at bounding box center [192, 227] width 30 height 8
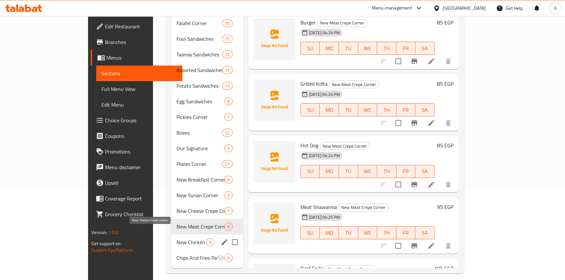
click at [177, 239] on span "New Chicken Crepe Corner" at bounding box center [192, 243] width 30 height 8
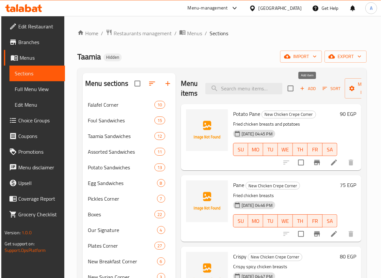
click at [309, 91] on span "Add" at bounding box center [308, 89] width 18 height 8
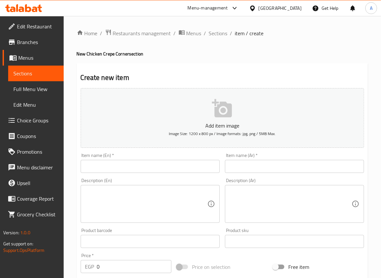
drag, startPoint x: 267, startPoint y: 171, endPoint x: 314, endPoint y: 169, distance: 47.0
click at [267, 171] on input "text" at bounding box center [294, 166] width 139 height 13
paste input "تشيكن فرايداي"
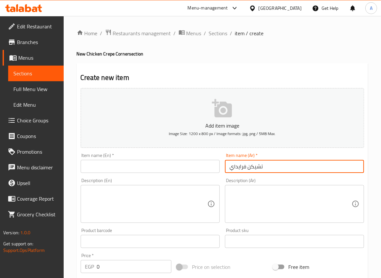
type input "تشيكن فرايداي"
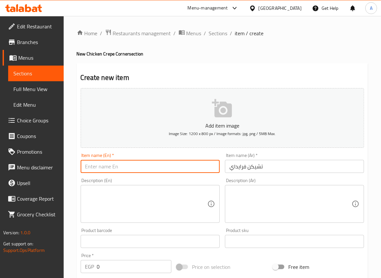
click at [195, 166] on input "text" at bounding box center [150, 166] width 139 height 13
paste input "Chicken [DATE]"
type input "Chicken [DATE]"
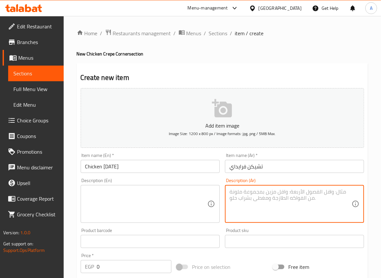
click at [288, 195] on textarea at bounding box center [290, 204] width 122 height 31
paste textarea "شيش + مشروم"
type textarea "شيش + مشروم"
click at [202, 213] on textarea at bounding box center [146, 204] width 122 height 31
paste textarea "Shish + mushrooms"
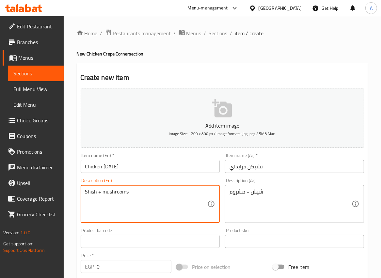
type textarea "Shish + mushrooms"
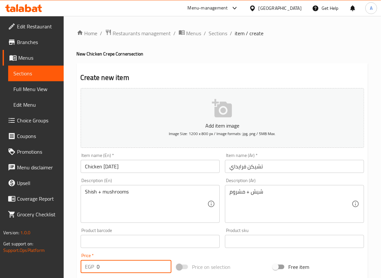
click at [118, 266] on input "0" at bounding box center [134, 266] width 75 height 13
paste input "105"
type input "105"
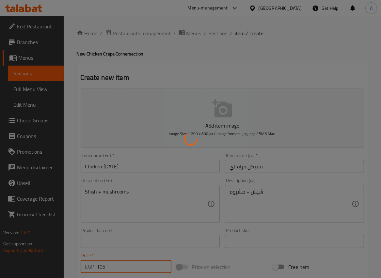
type input "0"
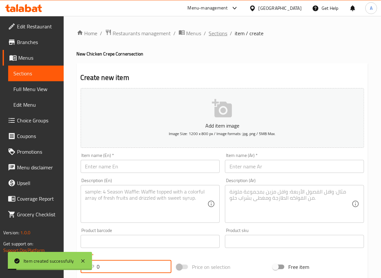
click at [213, 35] on span "Sections" at bounding box center [218, 33] width 19 height 8
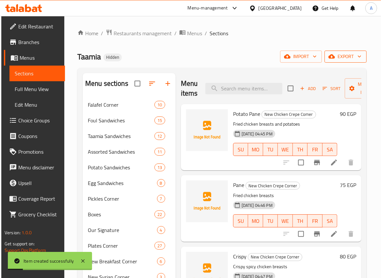
click at [351, 58] on span "export" at bounding box center [346, 57] width 32 height 8
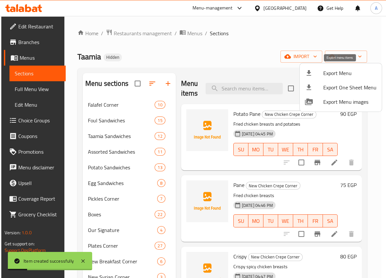
click at [337, 74] on span "Export Menu" at bounding box center [349, 73] width 53 height 8
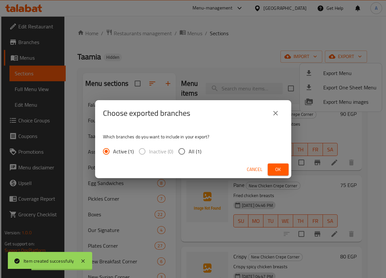
click at [176, 153] on input "All (1)" at bounding box center [182, 152] width 14 height 14
radio input "true"
click at [272, 166] on button "Ok" at bounding box center [277, 170] width 21 height 12
